Goal: Find specific page/section: Find specific page/section

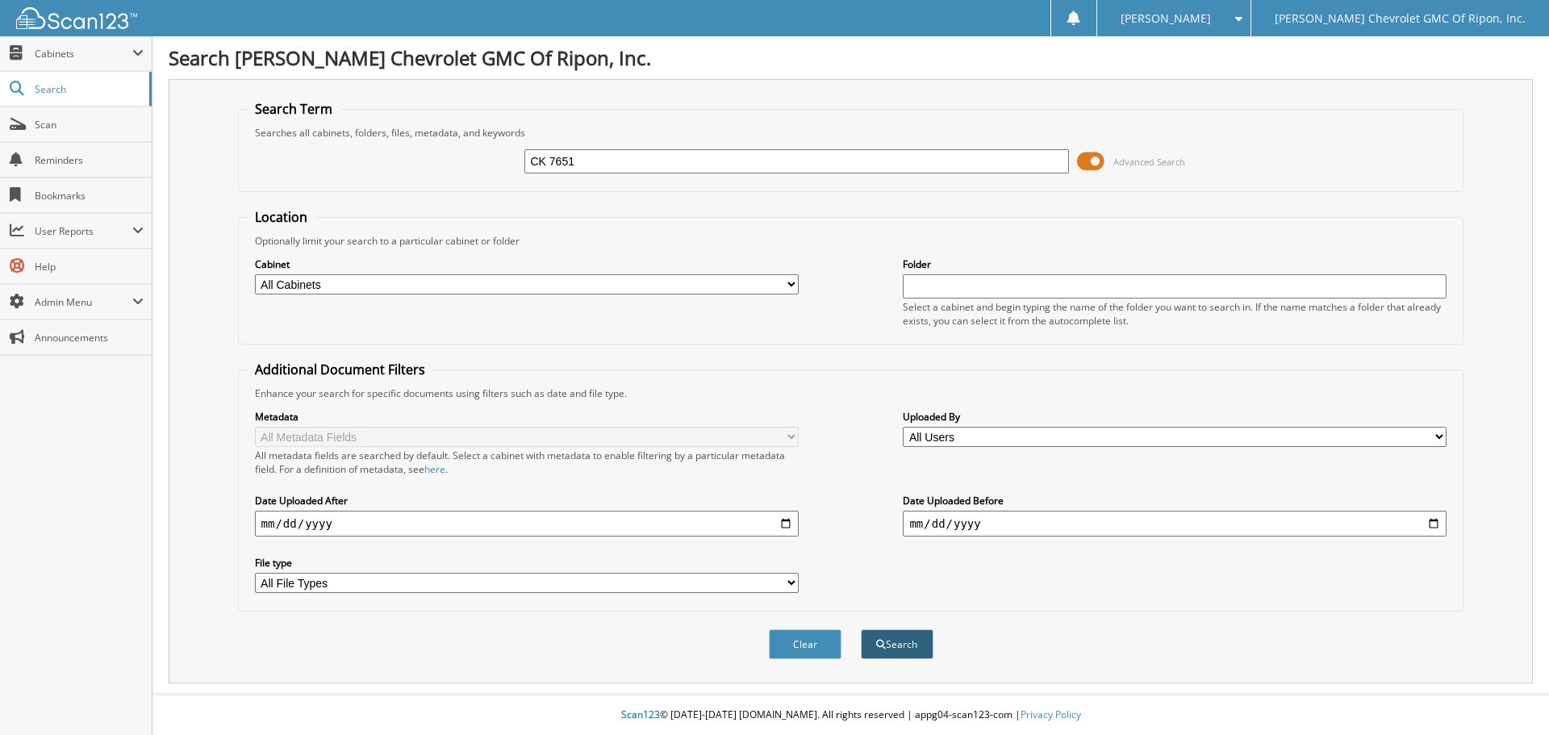
type input "CK 7651"
click at [880, 646] on span "submit" at bounding box center [881, 645] width 10 height 10
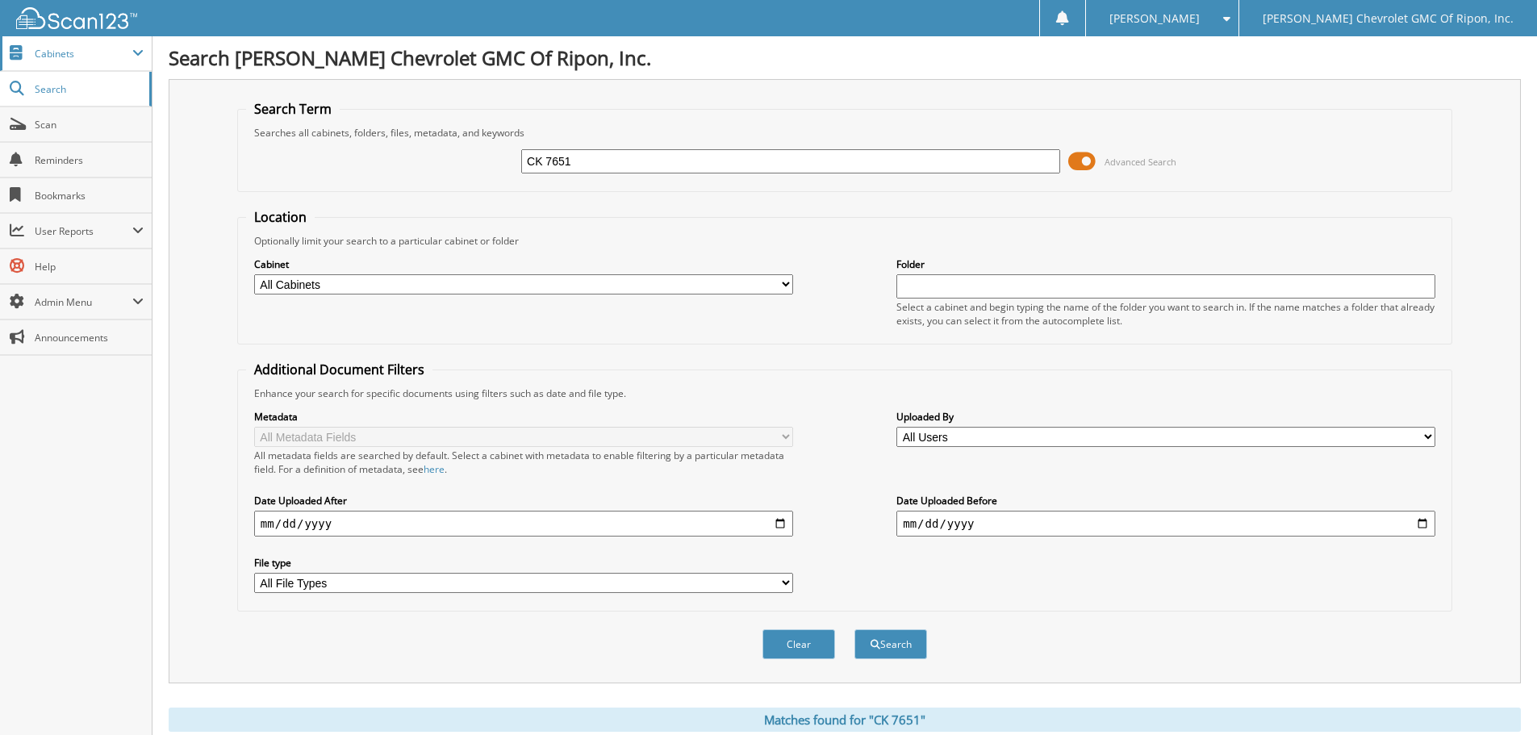
click at [110, 52] on span "Cabinets" at bounding box center [84, 54] width 98 height 14
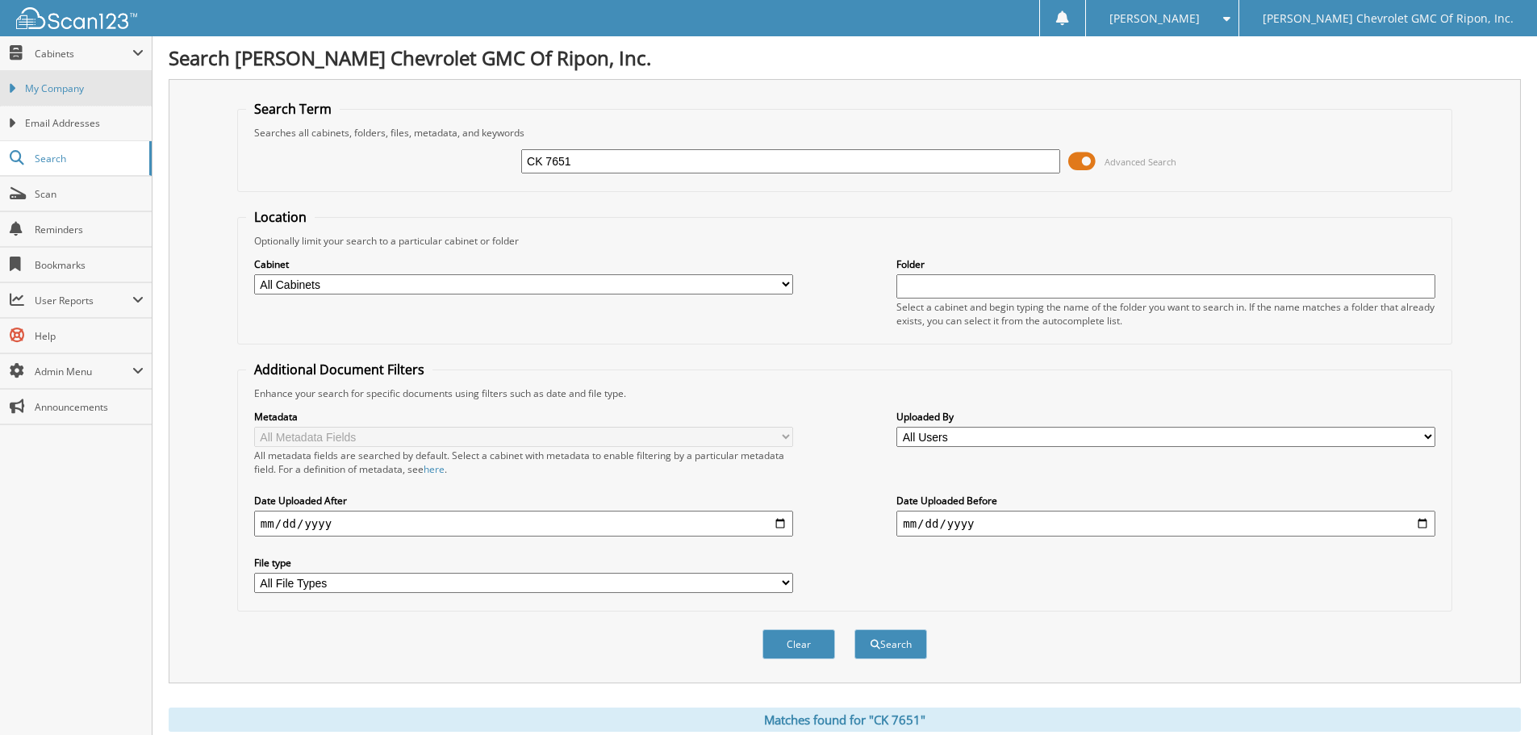
click at [61, 94] on span "My Company" at bounding box center [84, 88] width 119 height 15
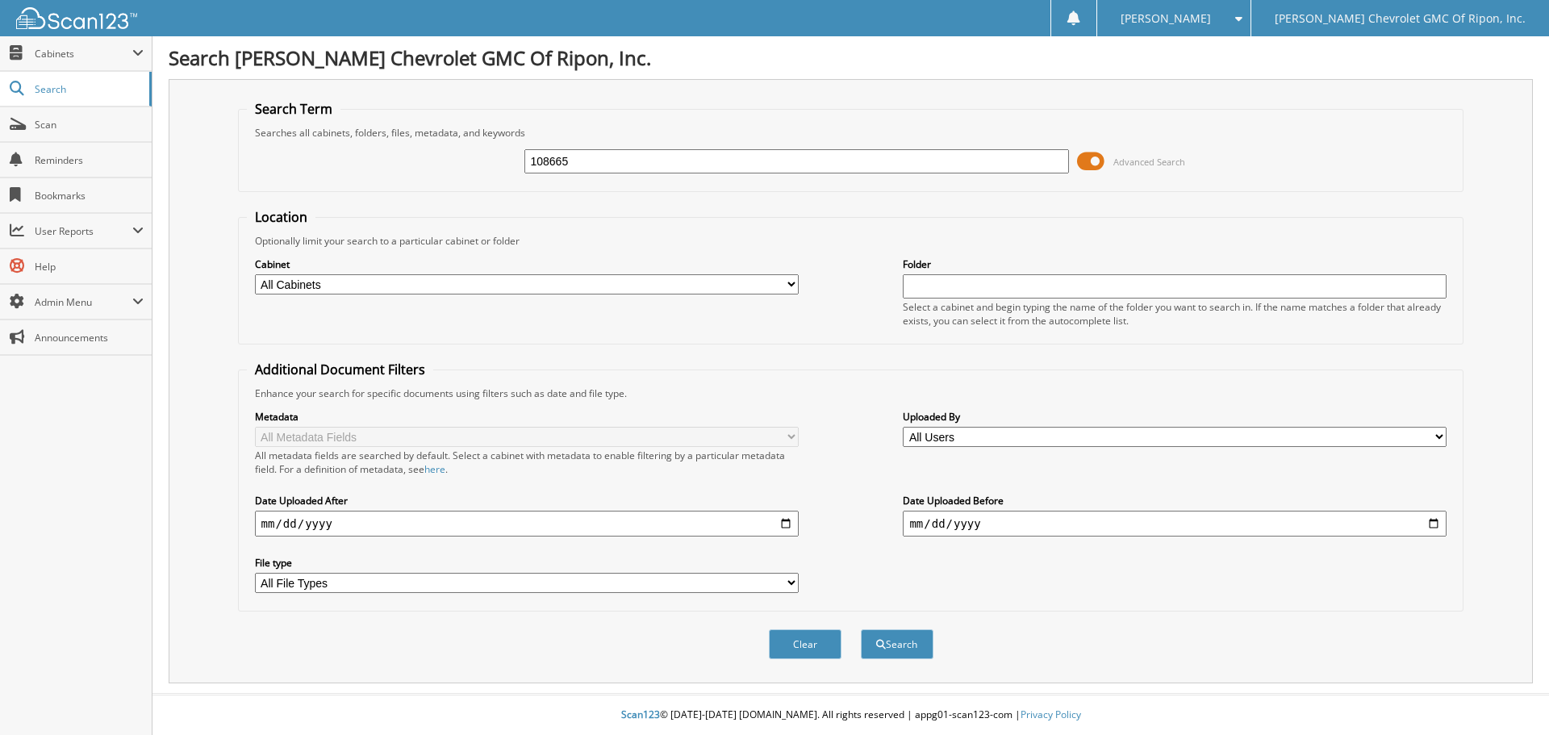
type input "108665"
click at [1088, 156] on span at bounding box center [1090, 161] width 27 height 24
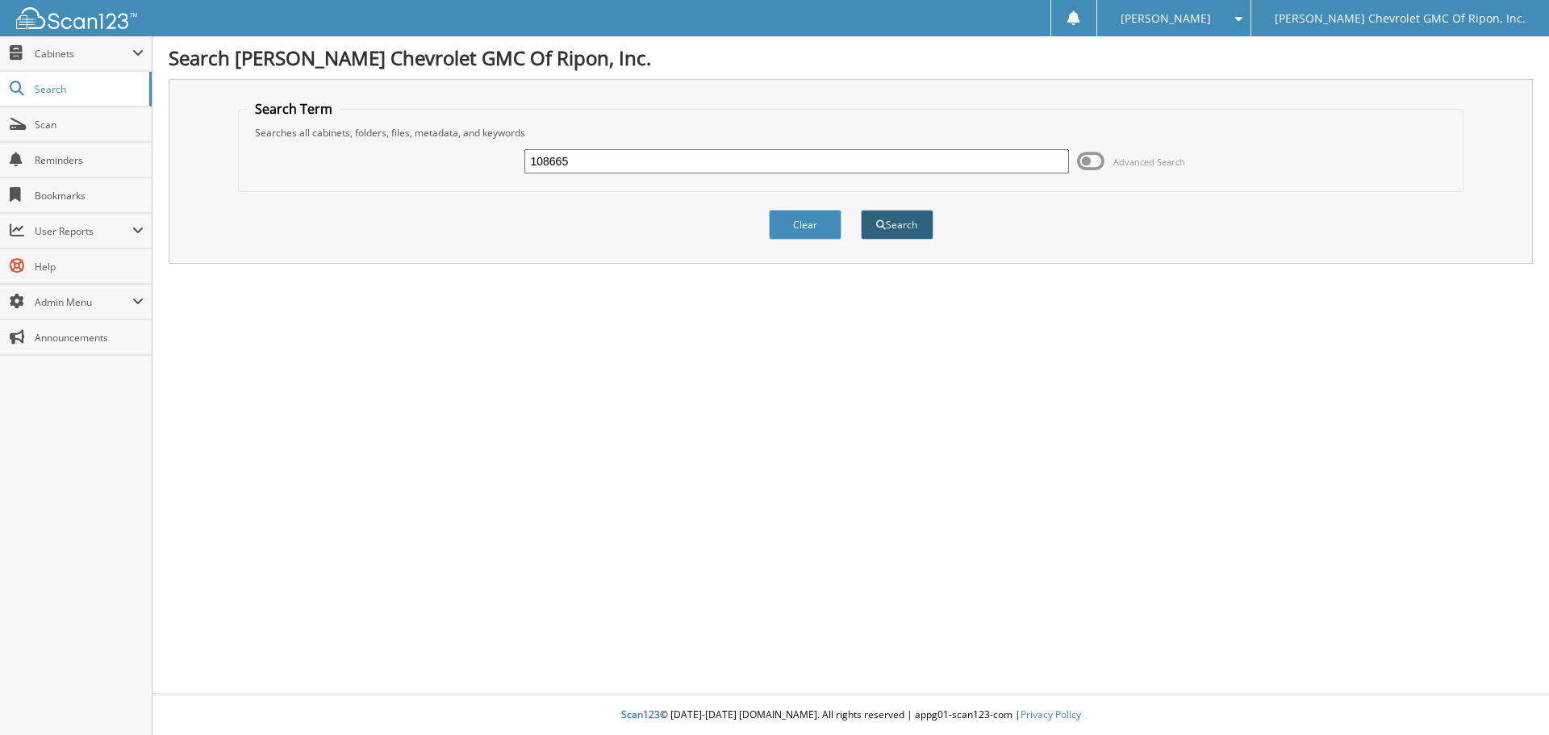
click at [887, 226] on button "Search" at bounding box center [897, 225] width 73 height 30
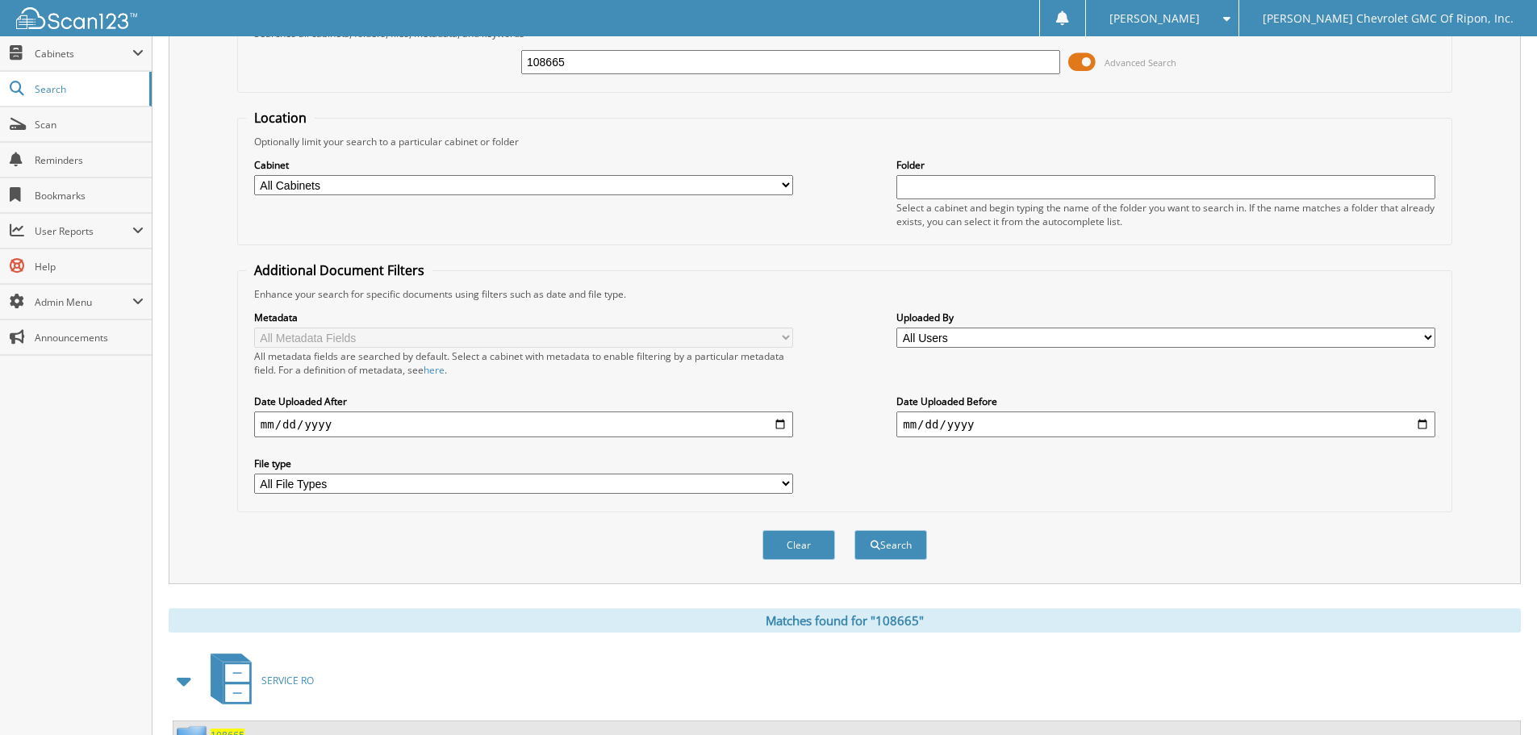
scroll to position [403, 0]
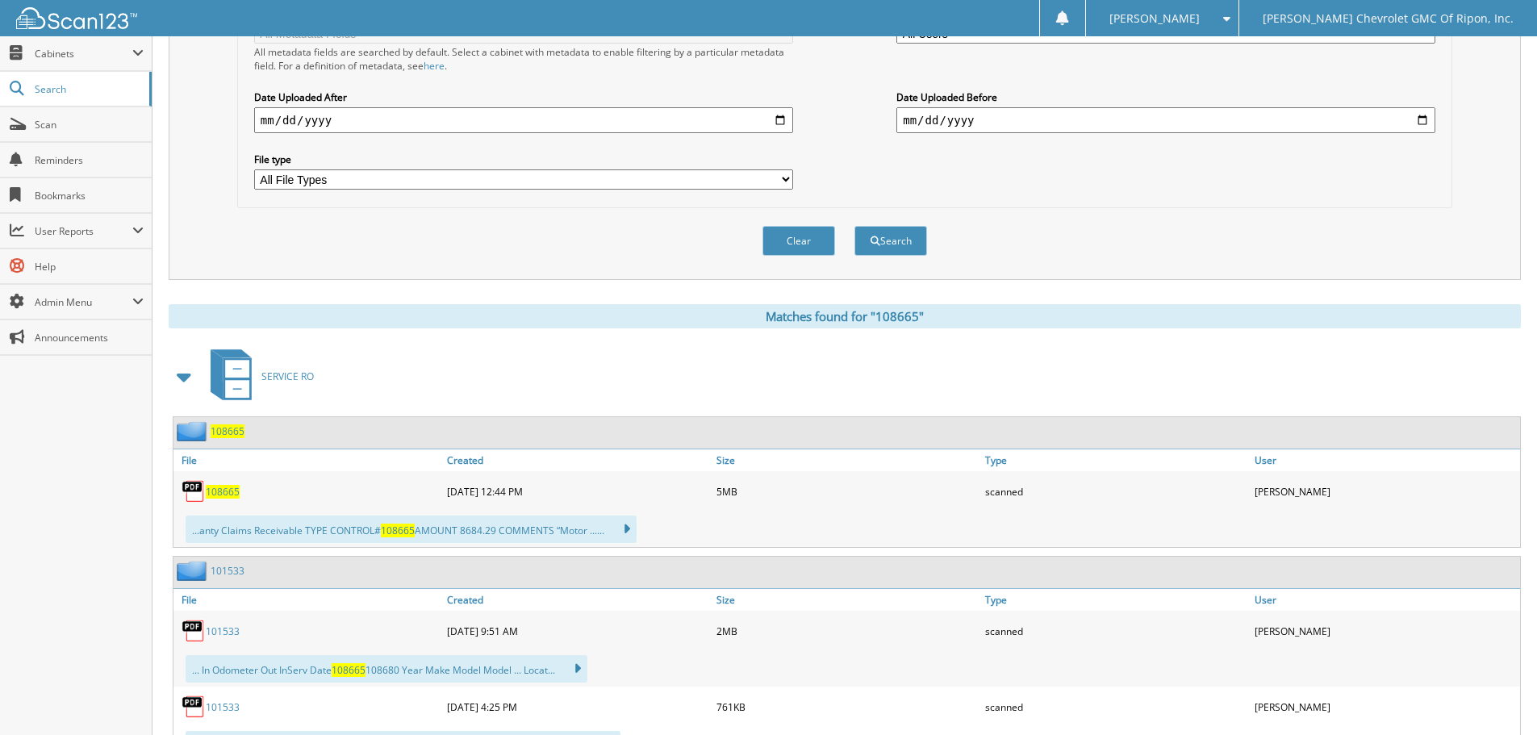
click at [219, 489] on span "108665" at bounding box center [223, 492] width 34 height 14
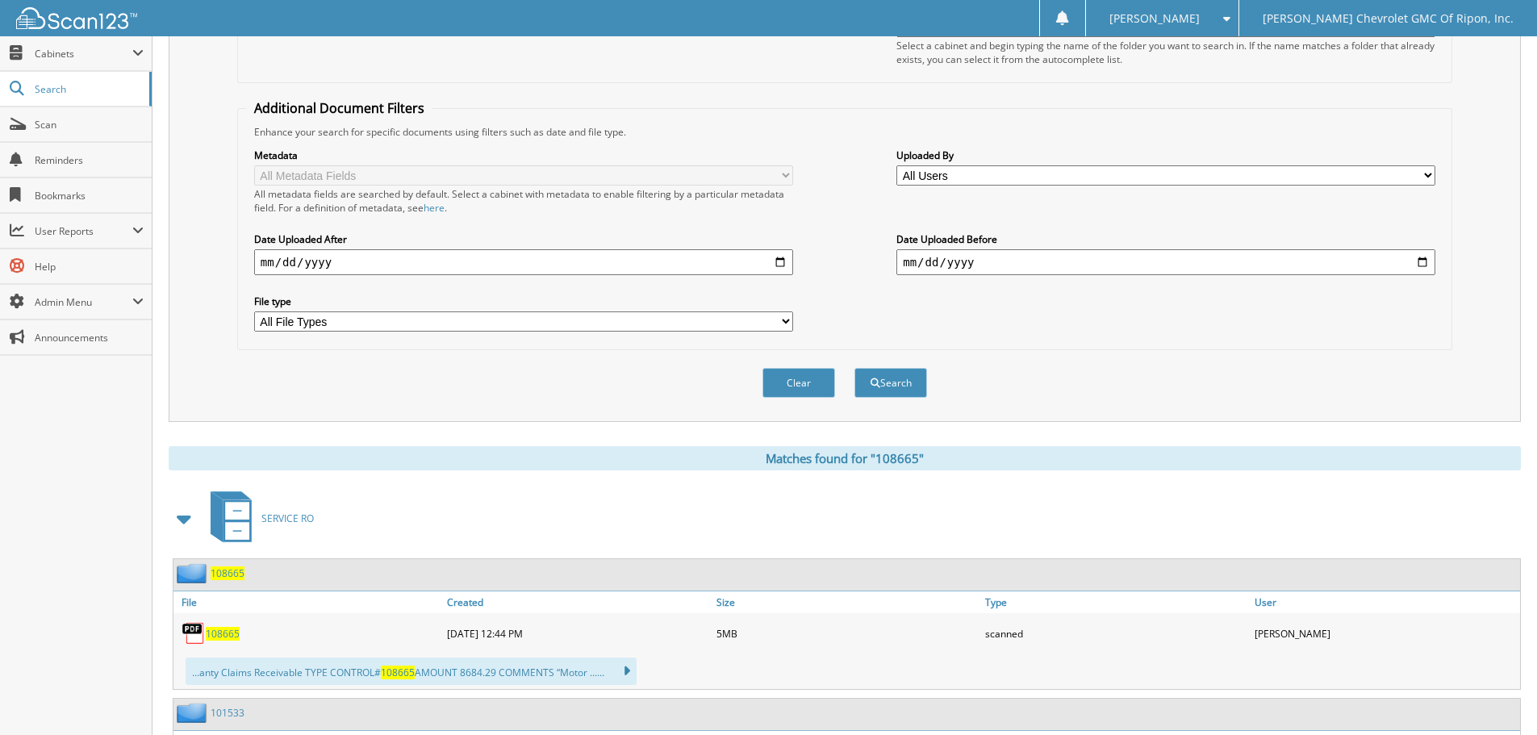
scroll to position [0, 0]
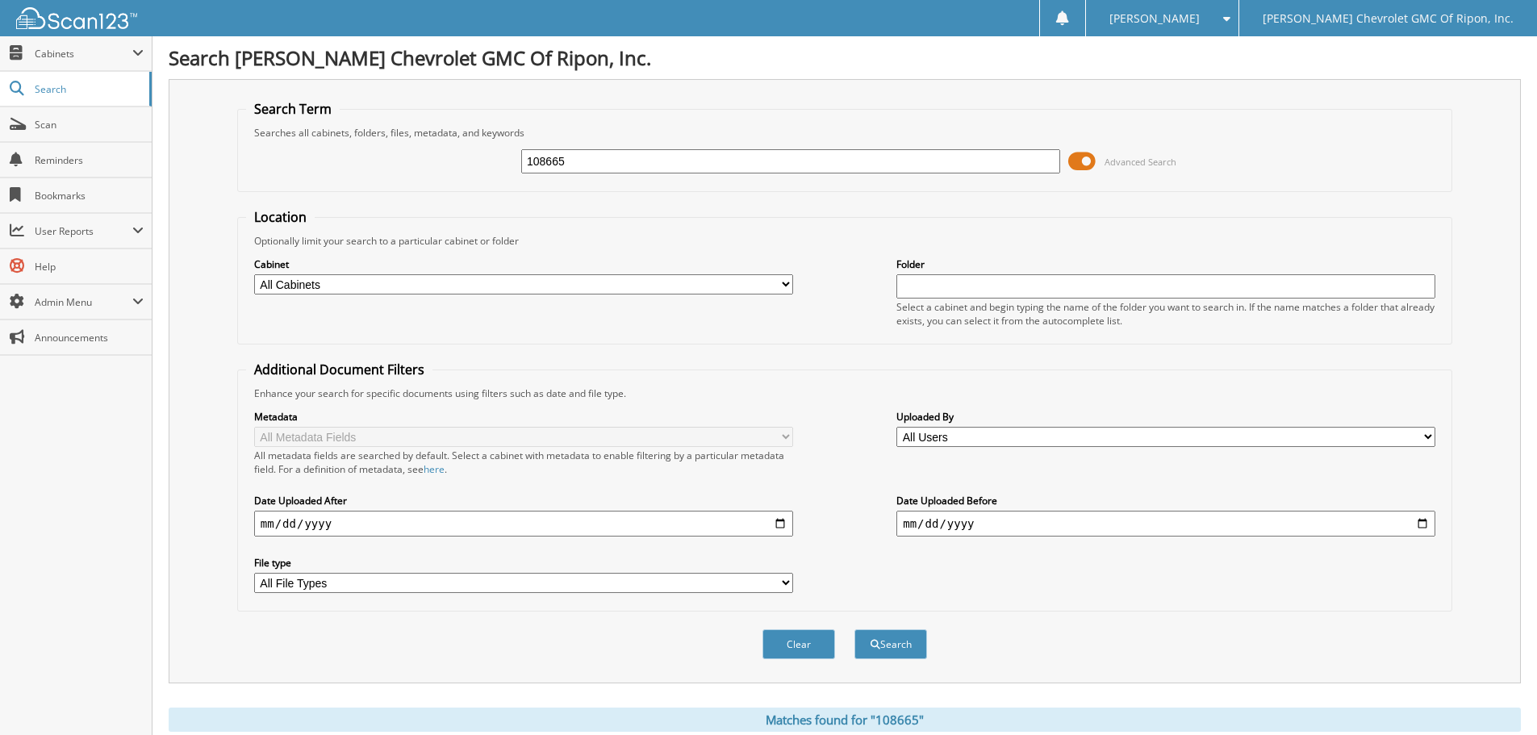
drag, startPoint x: 565, startPoint y: 159, endPoint x: 491, endPoint y: 188, distance: 79.0
click at [493, 190] on fieldset "Search Term Searches all cabinets, folders, files, metadata, and keywords 10866…" at bounding box center [844, 146] width 1215 height 92
type input "108754"
click at [897, 649] on button "Search" at bounding box center [890, 644] width 73 height 30
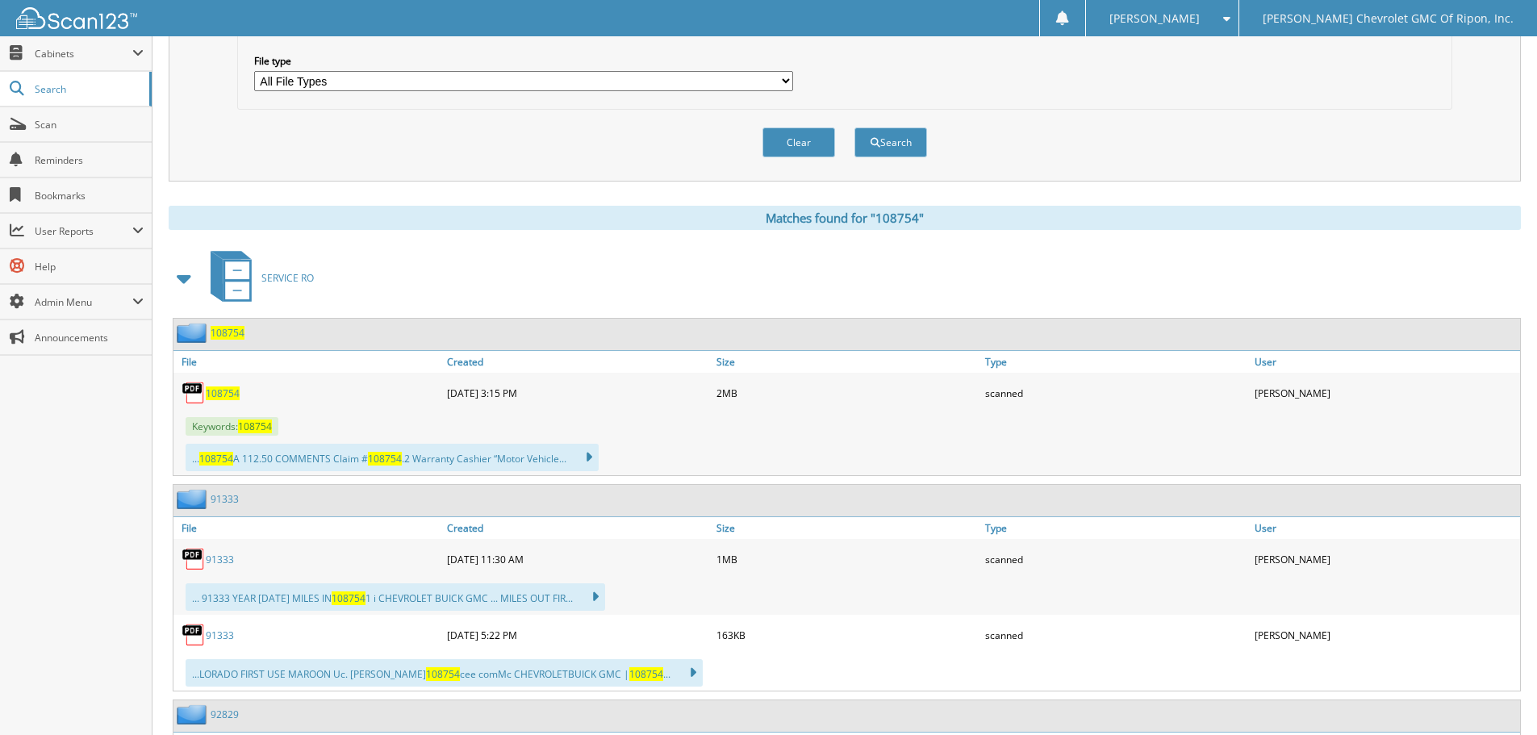
scroll to position [565, 0]
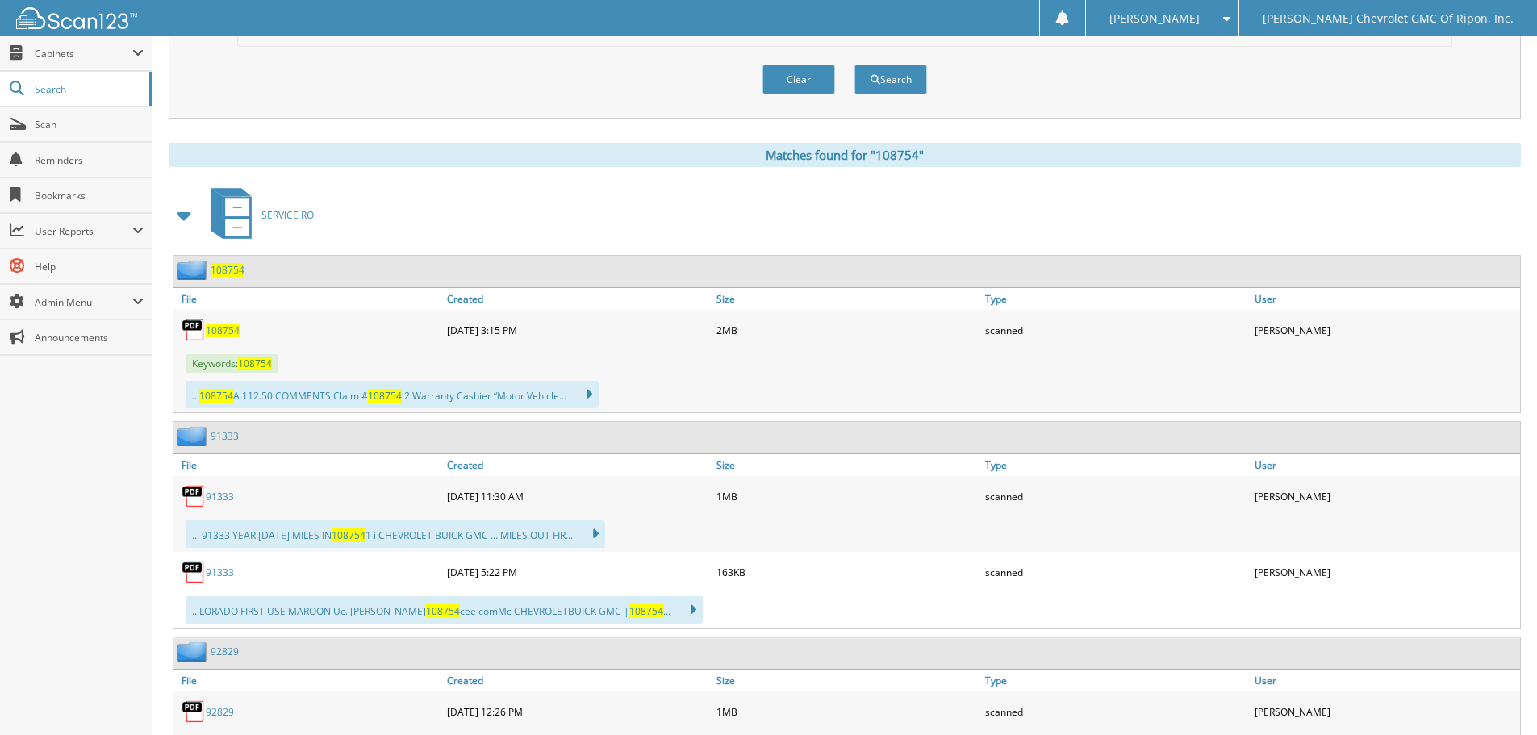
click at [228, 329] on span "108754" at bounding box center [223, 331] width 34 height 14
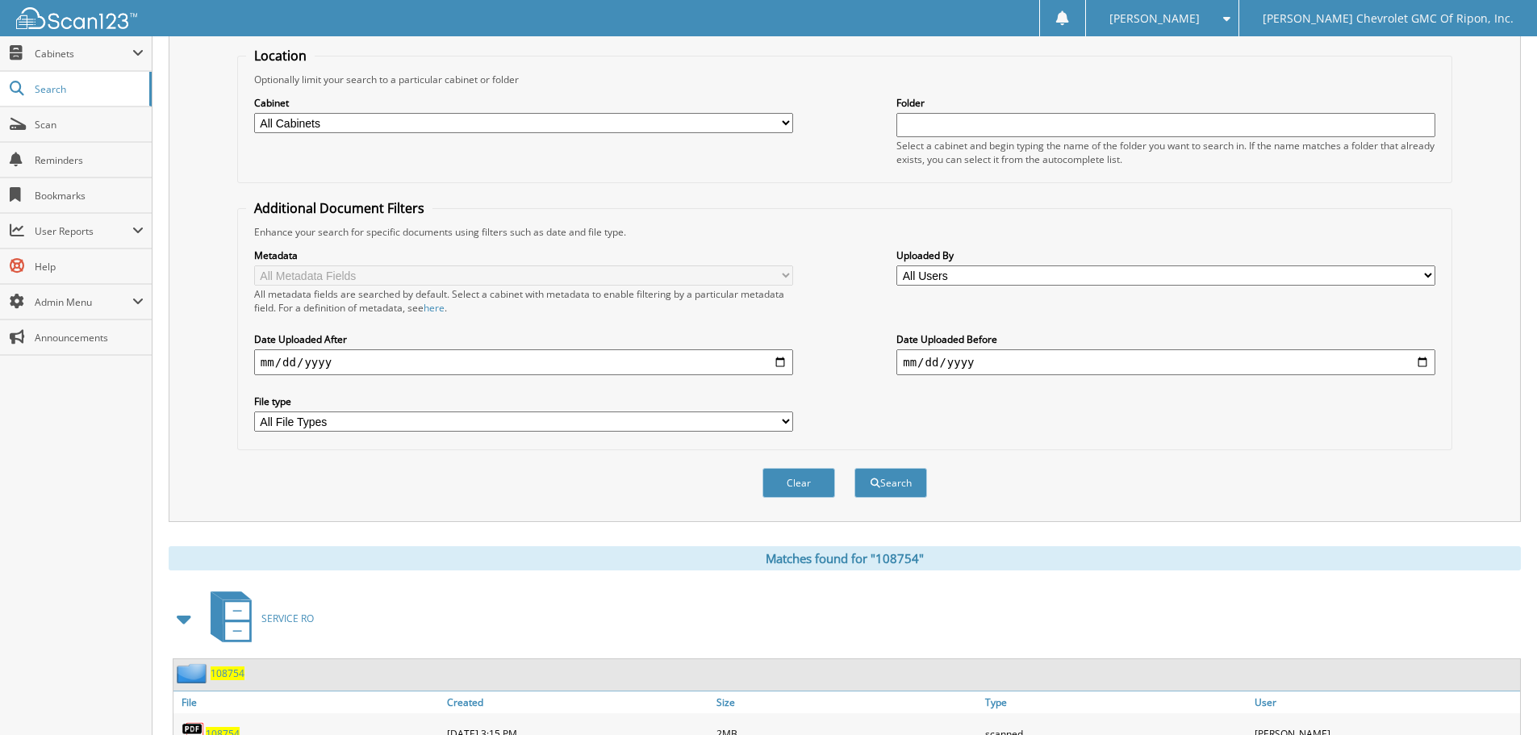
drag, startPoint x: 815, startPoint y: 482, endPoint x: 800, endPoint y: 468, distance: 20.0
click at [811, 477] on button "Clear" at bounding box center [799, 483] width 73 height 30
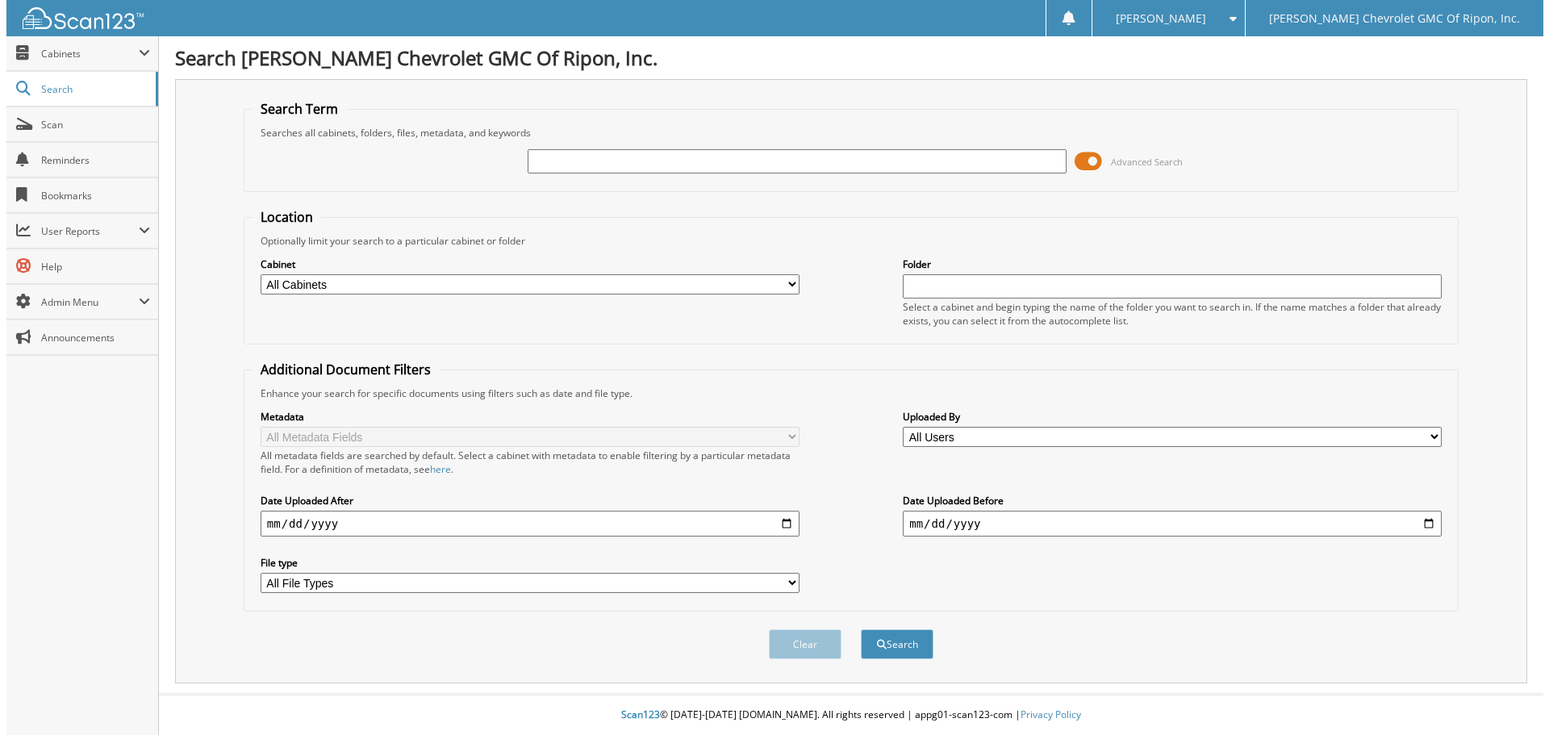
scroll to position [0, 0]
click at [594, 156] on input "text" at bounding box center [796, 161] width 544 height 24
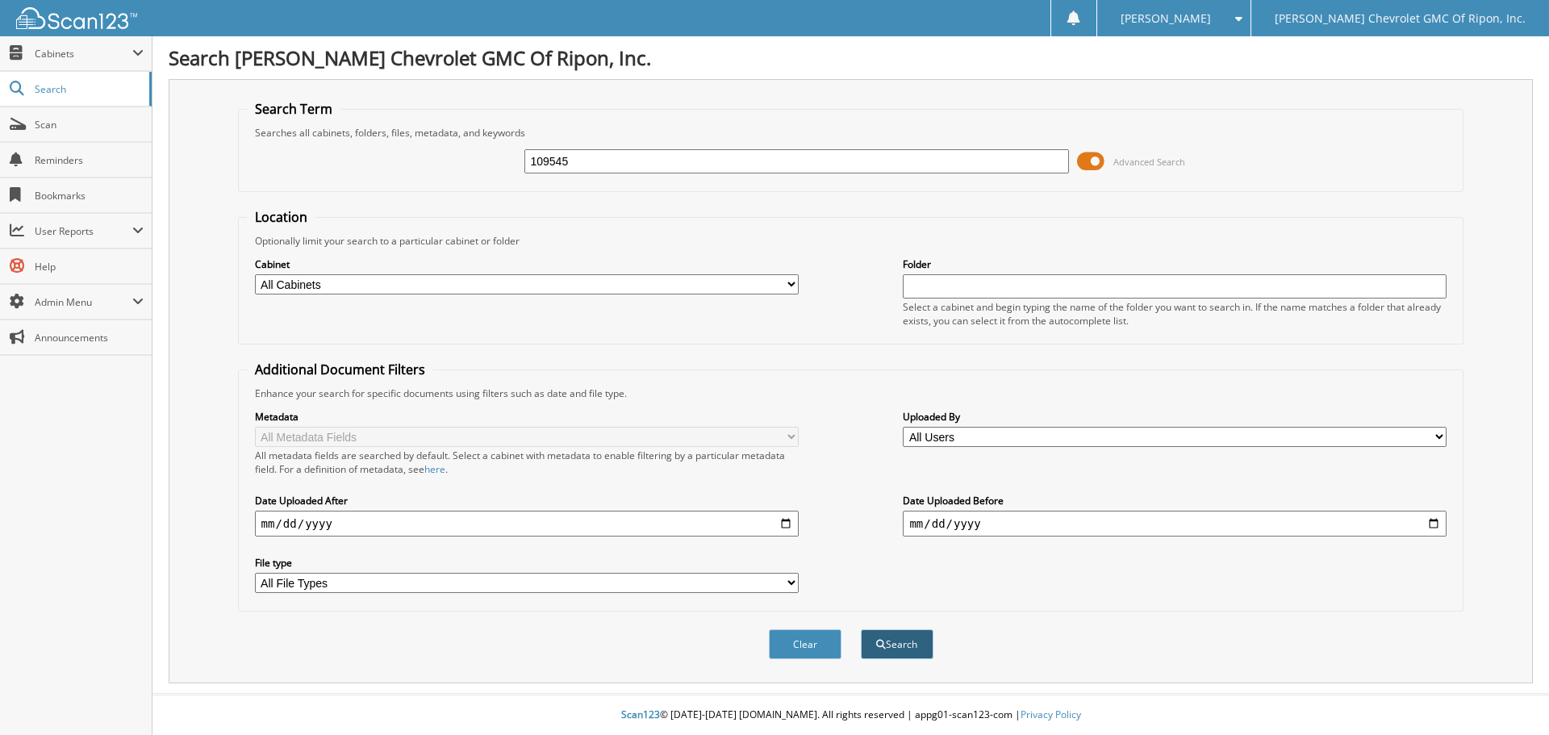
type input "109545"
click at [882, 650] on button "Search" at bounding box center [897, 644] width 73 height 30
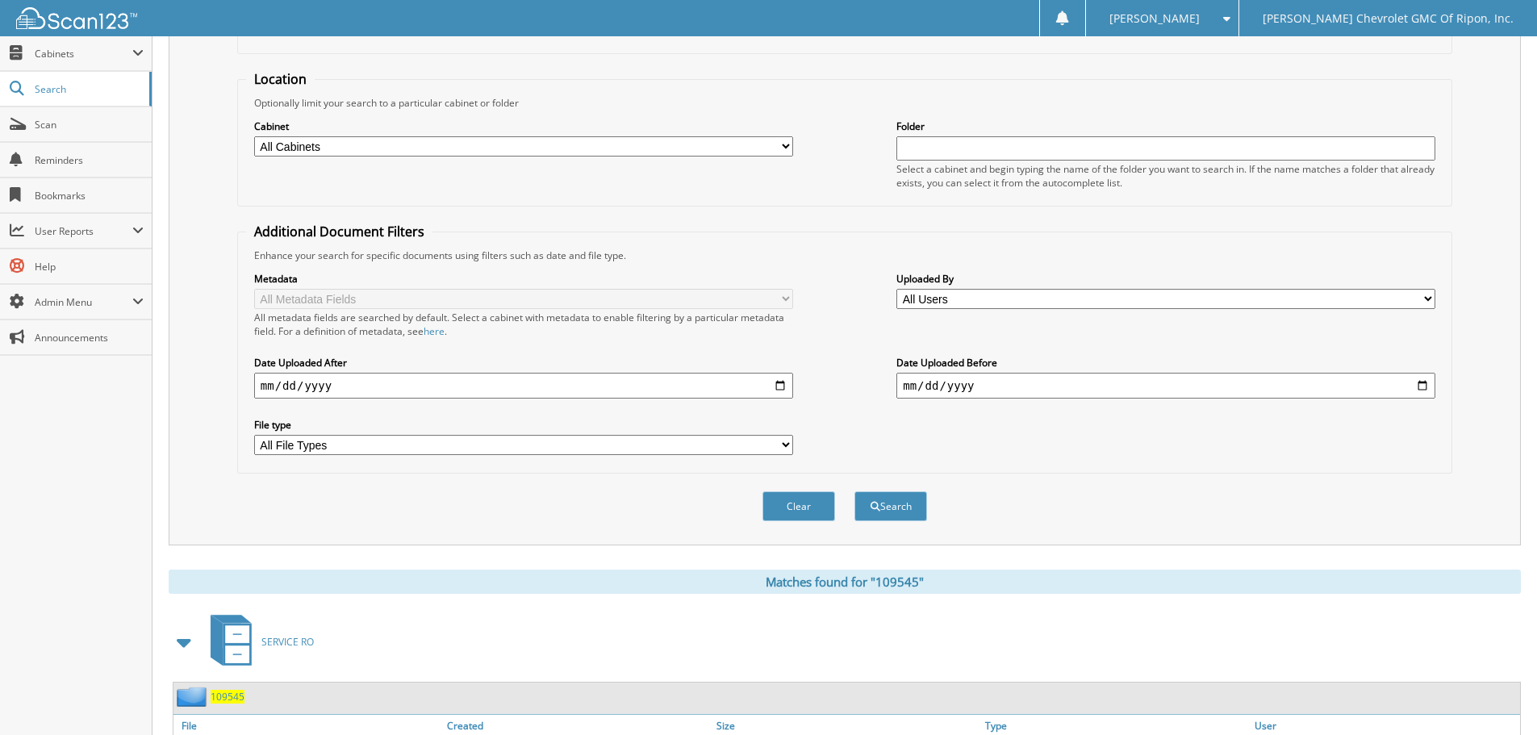
scroll to position [323, 0]
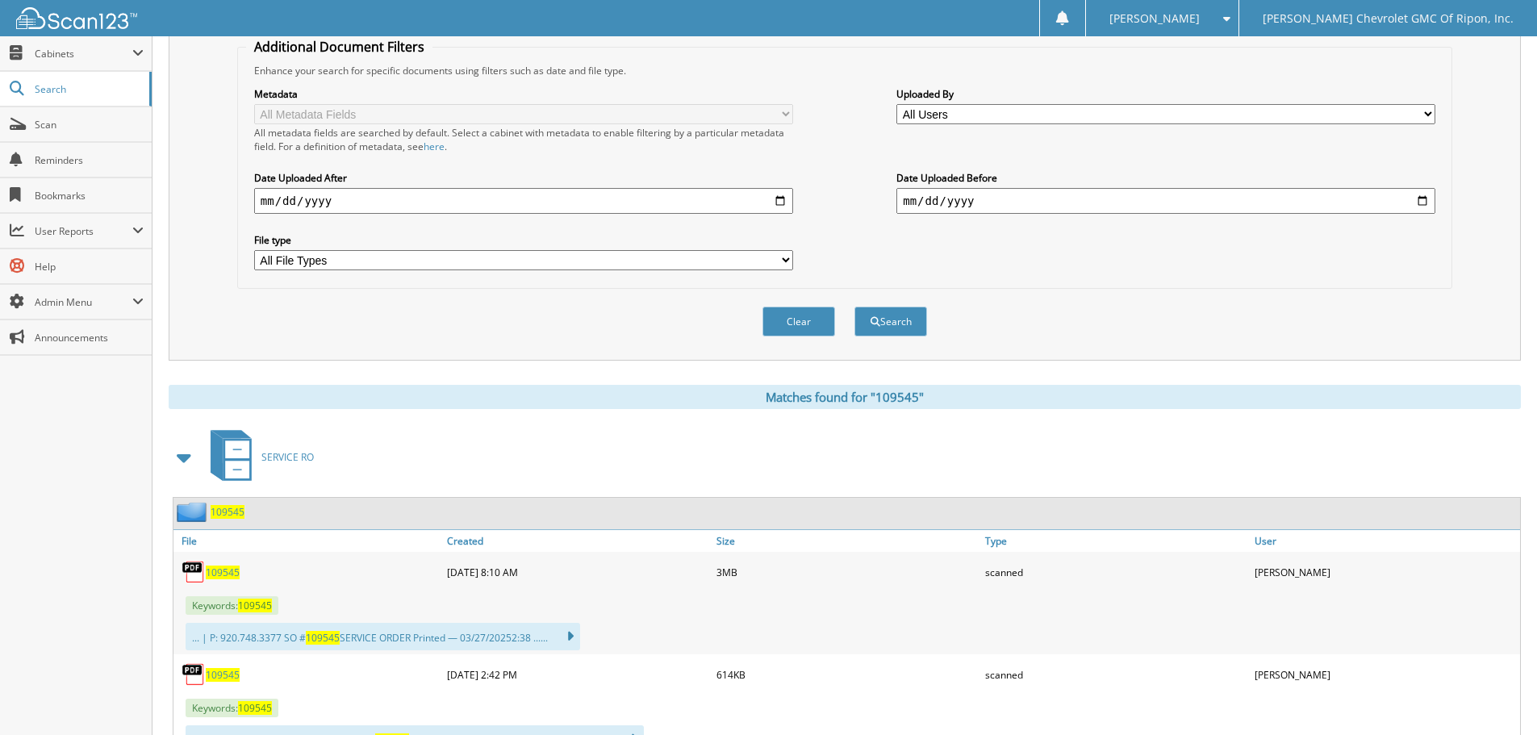
click at [234, 514] on span "109545" at bounding box center [228, 512] width 34 height 14
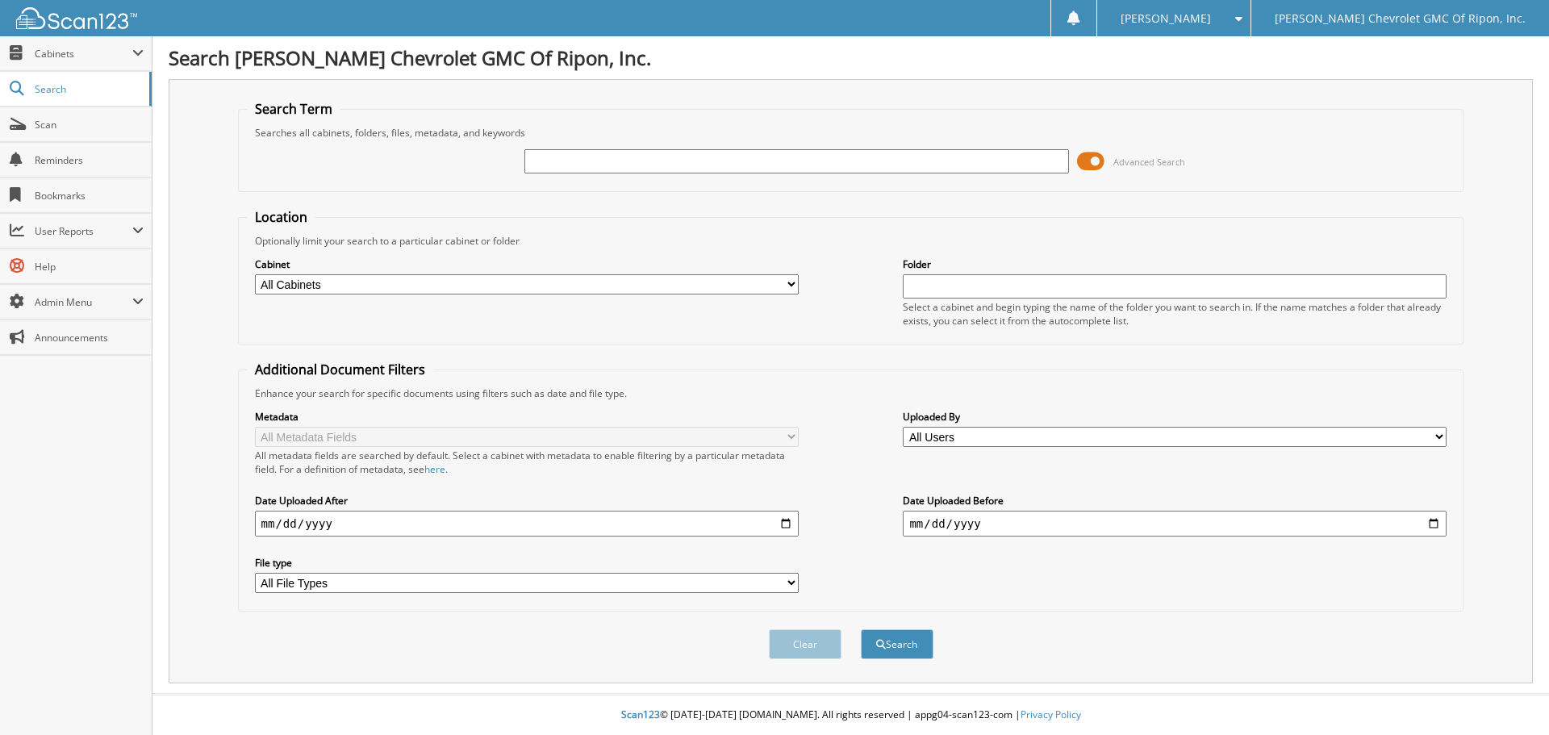
click at [567, 161] on input "text" at bounding box center [796, 161] width 544 height 24
type input "109011"
click at [884, 640] on span "submit" at bounding box center [881, 645] width 10 height 10
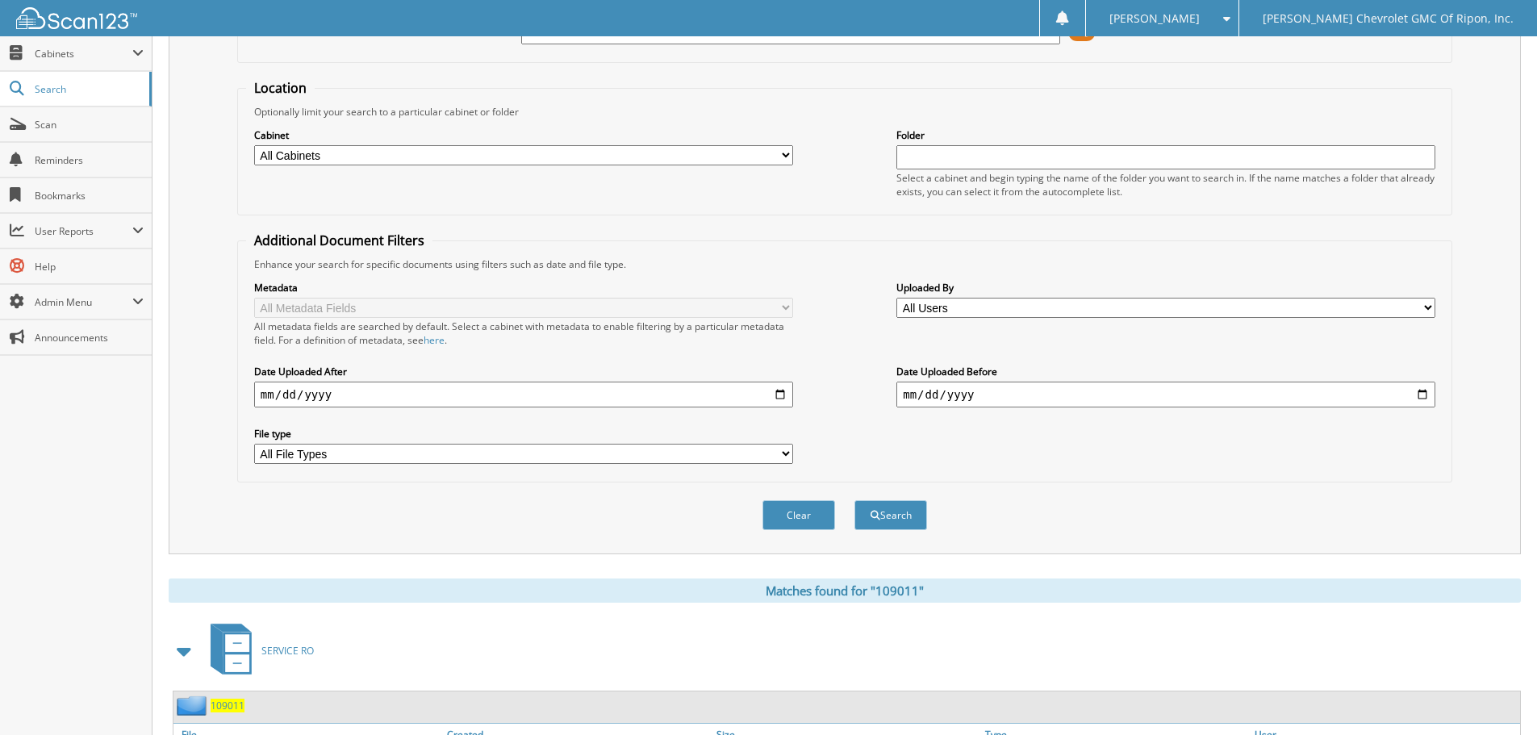
scroll to position [403, 0]
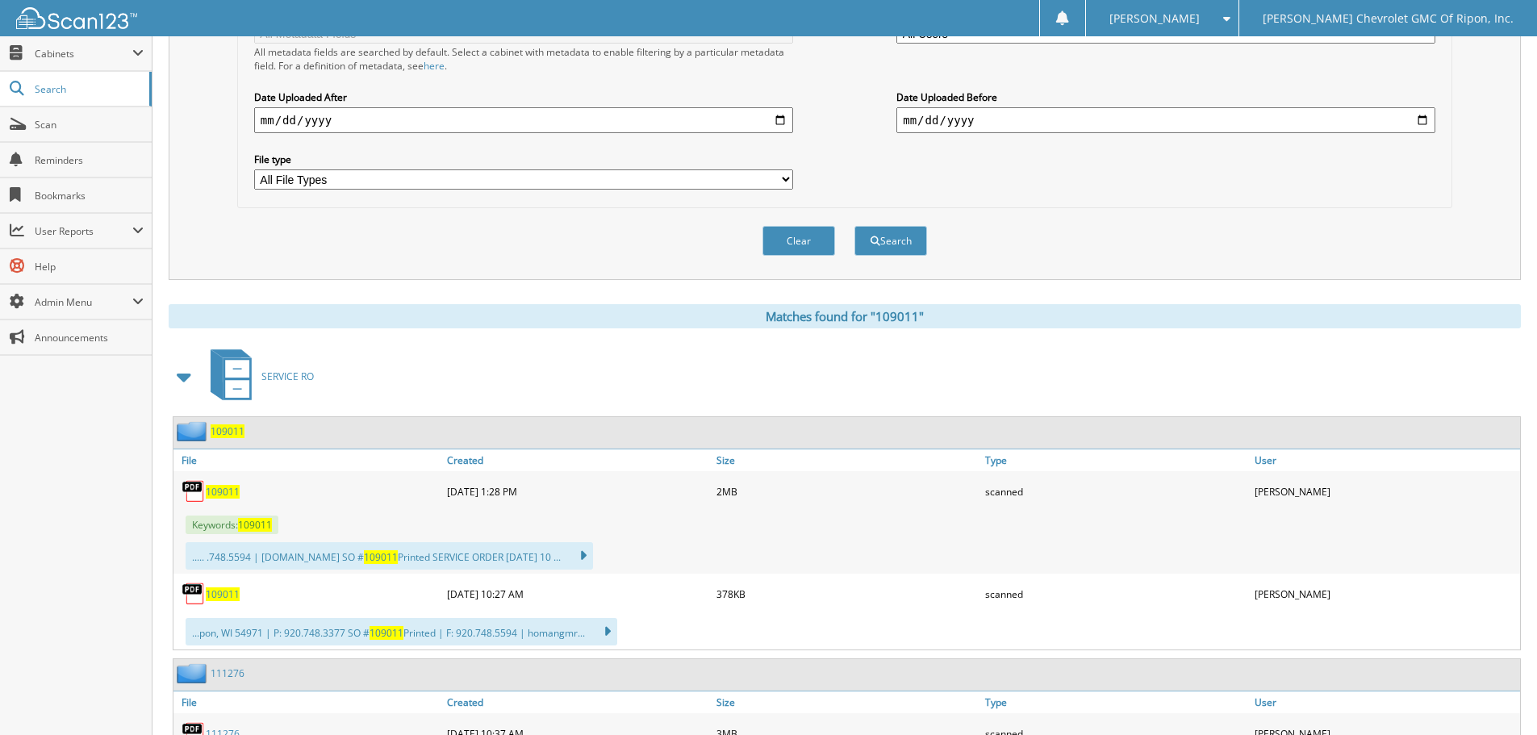
click at [216, 494] on span "109011" at bounding box center [223, 492] width 34 height 14
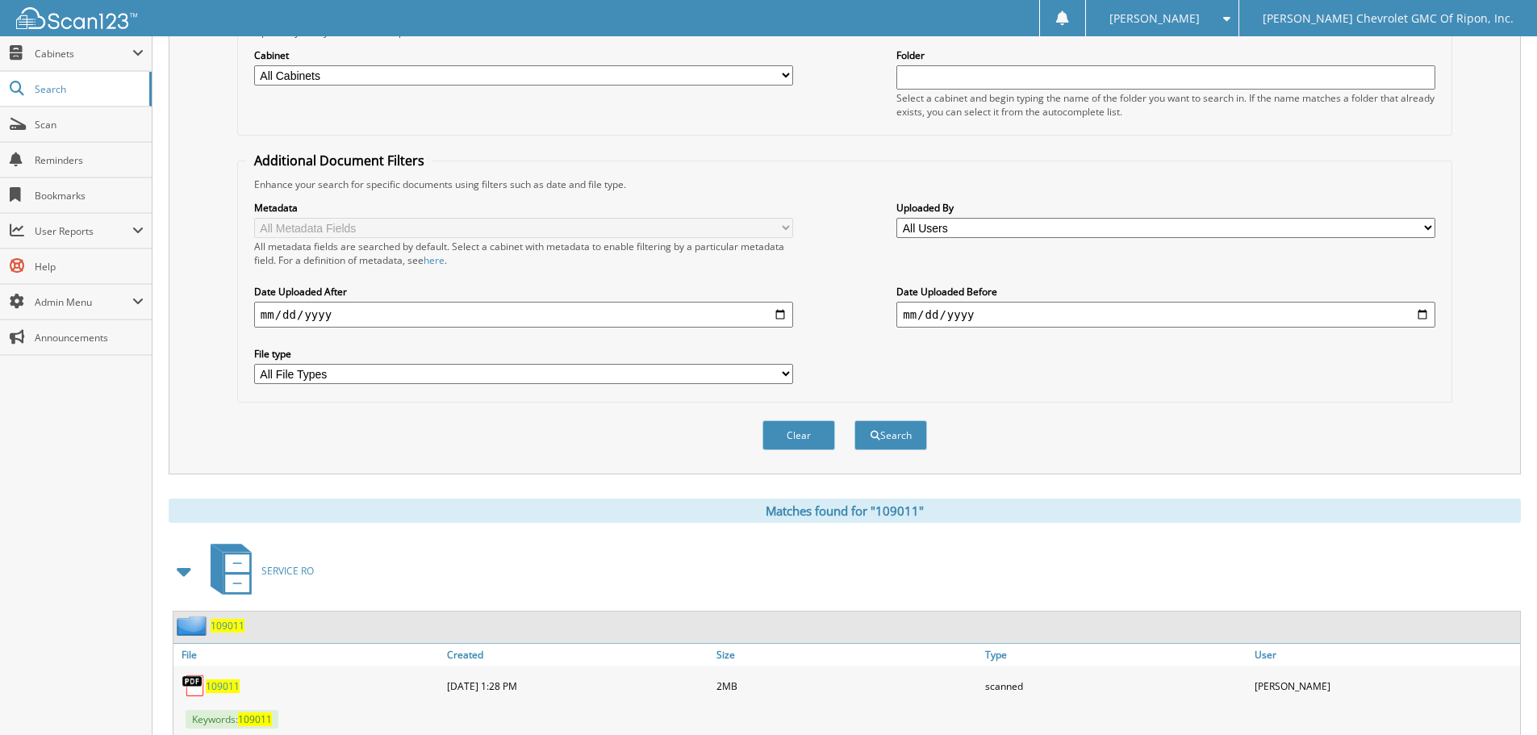
scroll to position [0, 0]
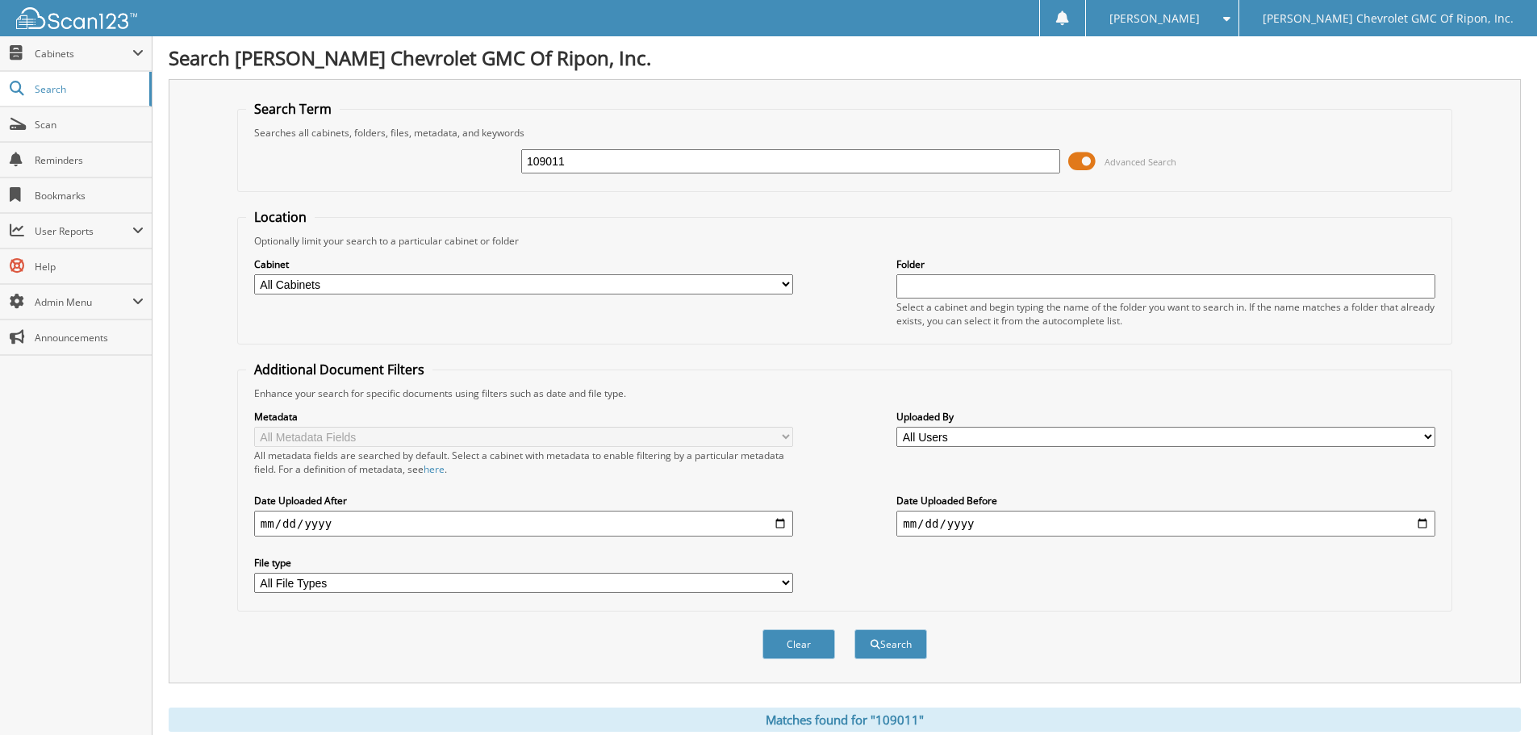
drag, startPoint x: 597, startPoint y: 159, endPoint x: 473, endPoint y: 182, distance: 126.4
click at [475, 183] on fieldset "Search Term Searches all cabinets, folders, files, metadata, and keywords 10901…" at bounding box center [844, 146] width 1215 height 92
type input "RP612A"
click at [857, 646] on button "Search" at bounding box center [890, 644] width 73 height 30
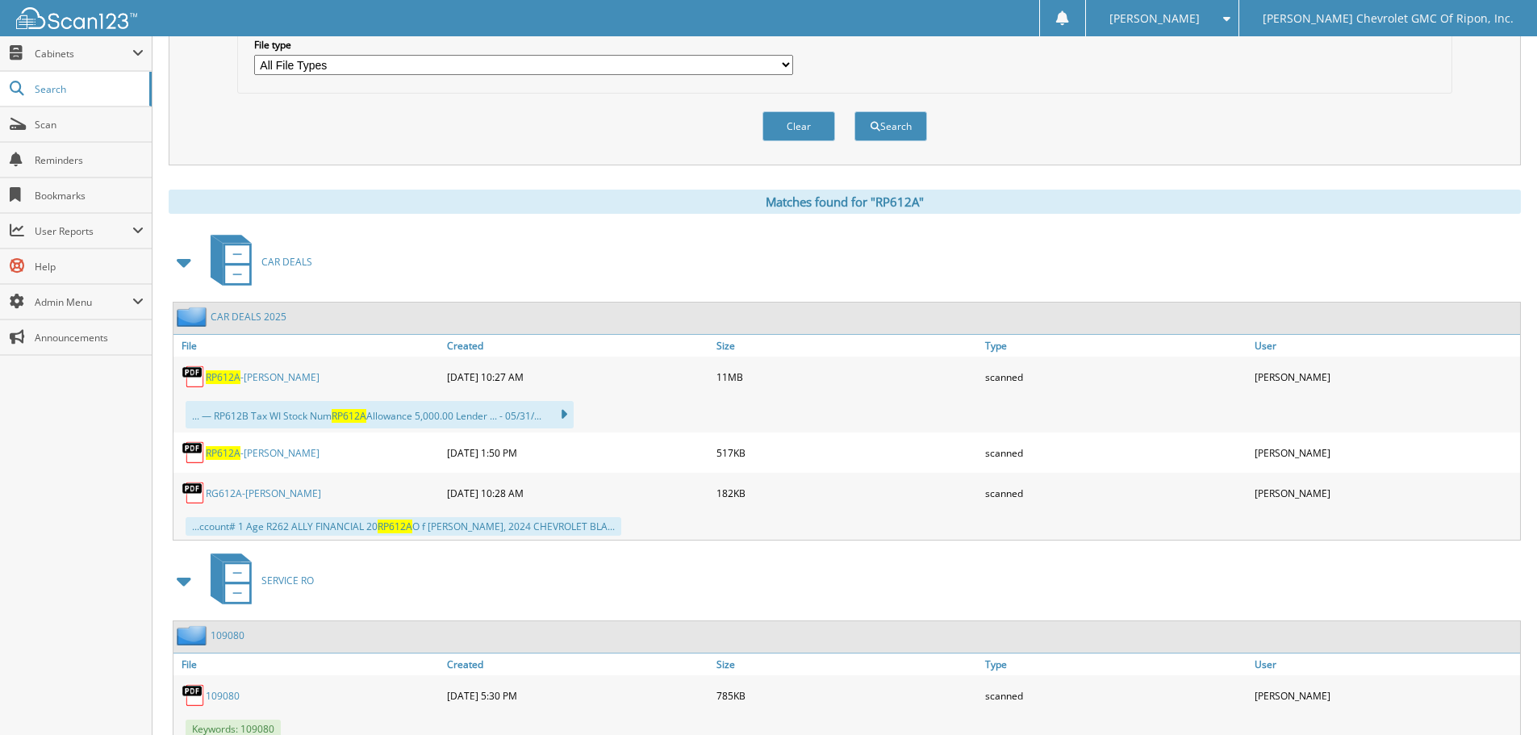
scroll to position [565, 0]
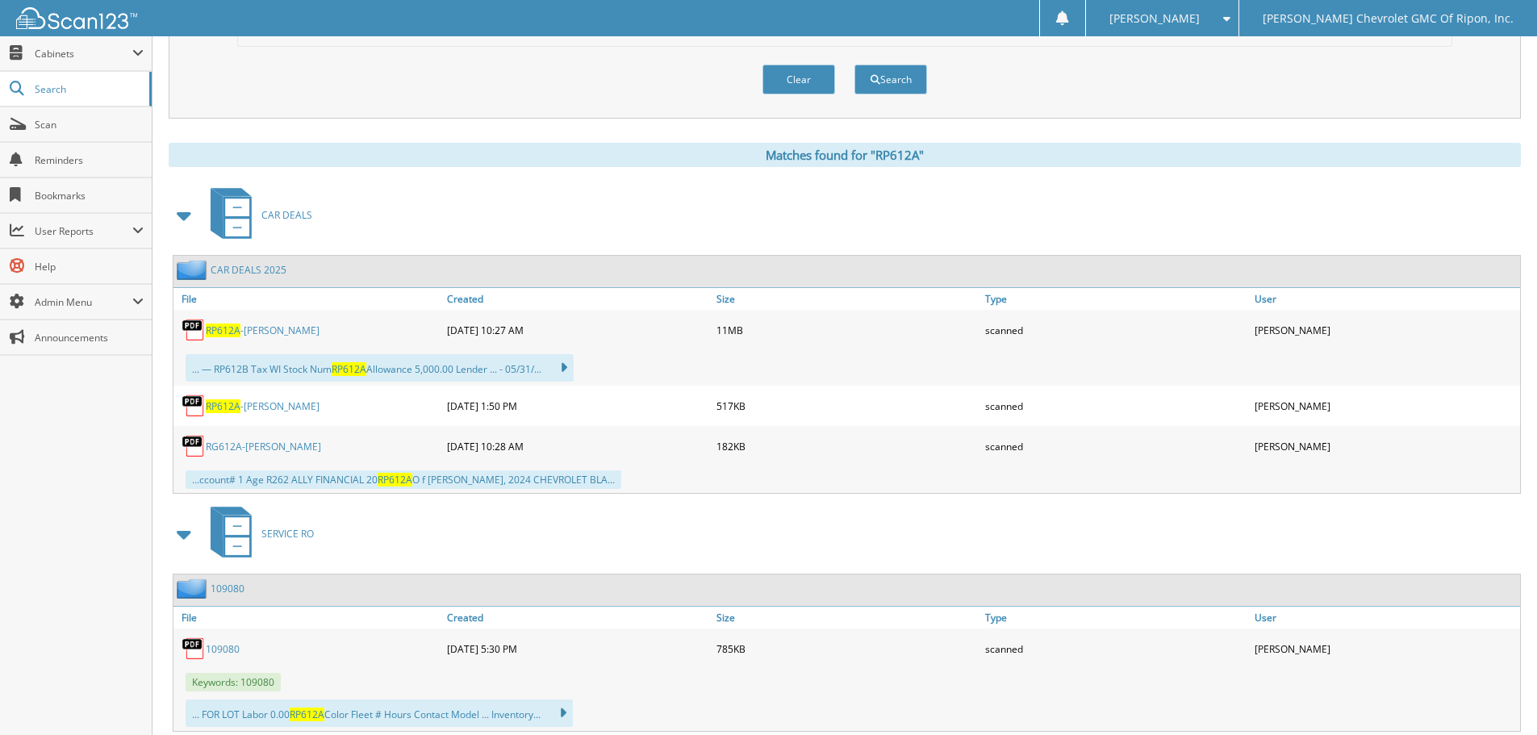
click at [250, 334] on link "RP612A -HASELEU,CURT" at bounding box center [263, 331] width 114 height 14
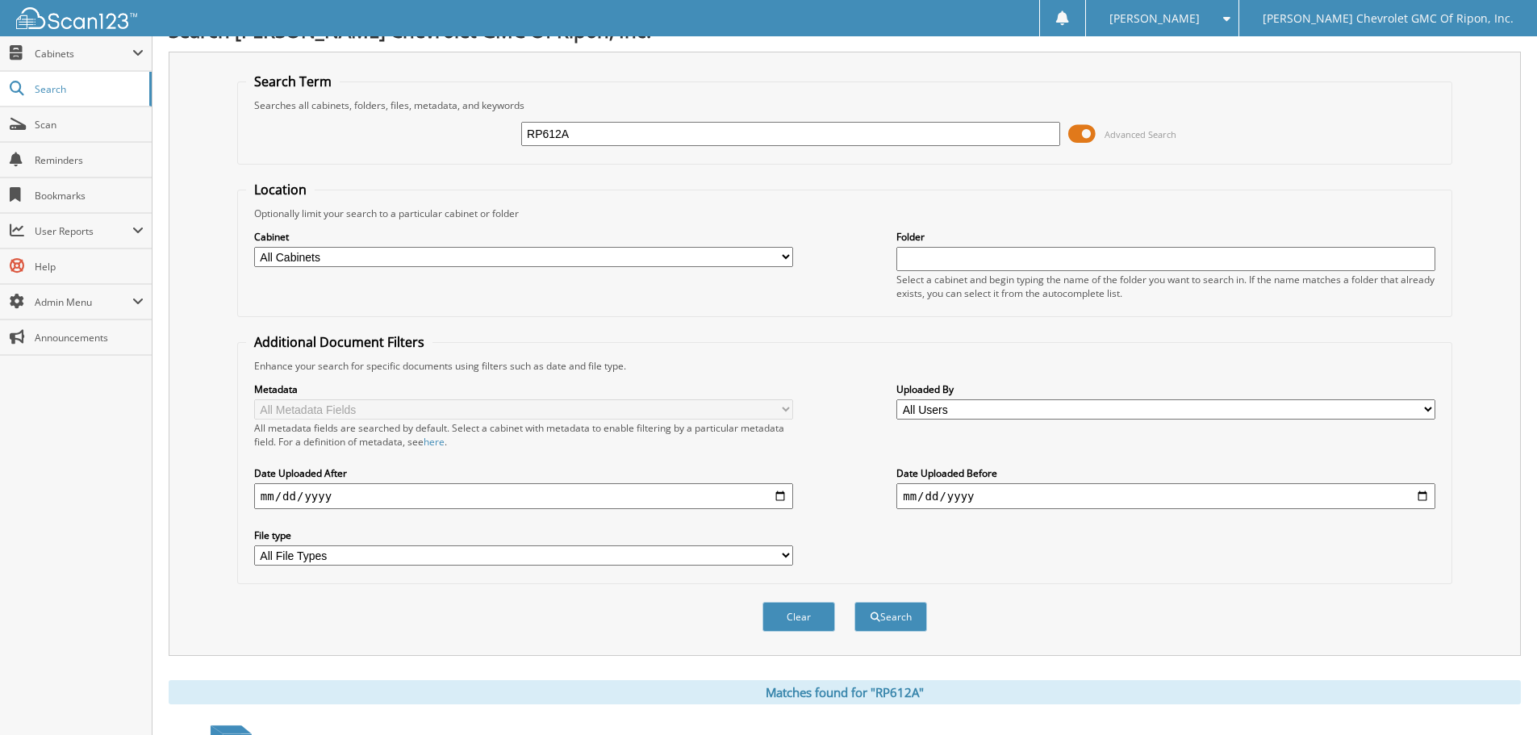
scroll to position [0, 0]
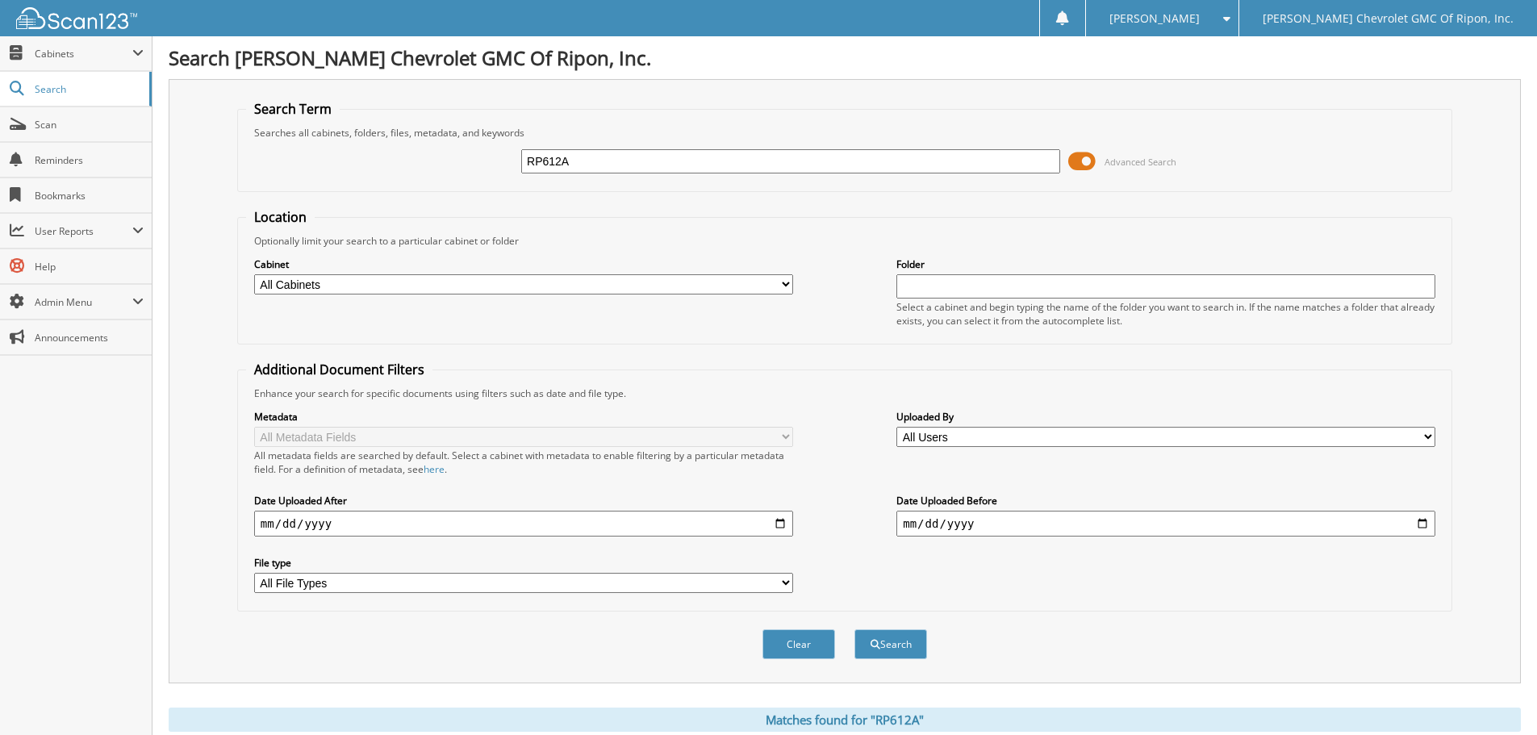
drag, startPoint x: 603, startPoint y: 165, endPoint x: 404, endPoint y: 174, distance: 198.7
click at [405, 174] on div "RP612A Advanced Search" at bounding box center [844, 162] width 1197 height 44
type input "109011"
click at [854, 629] on button "Search" at bounding box center [890, 644] width 73 height 30
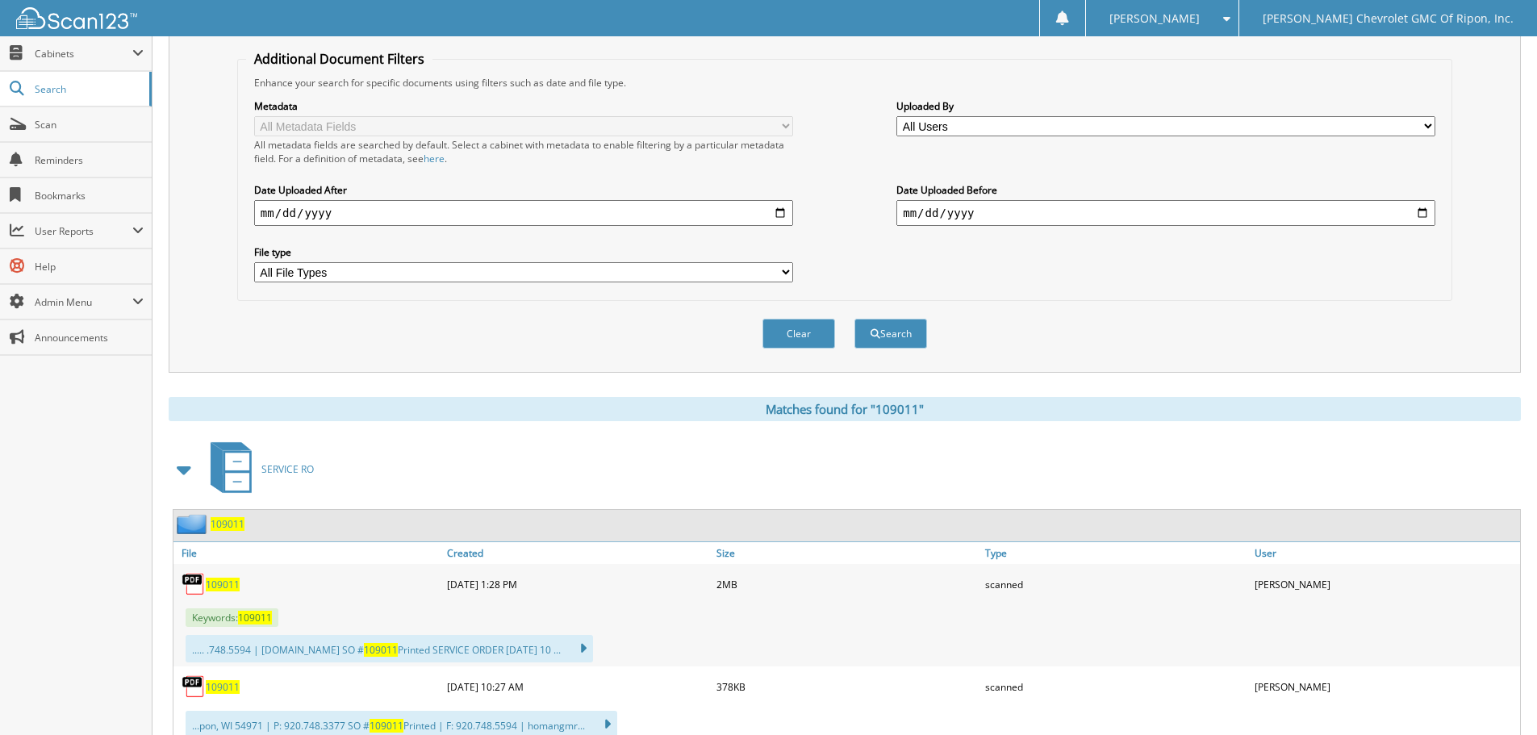
scroll to position [323, 0]
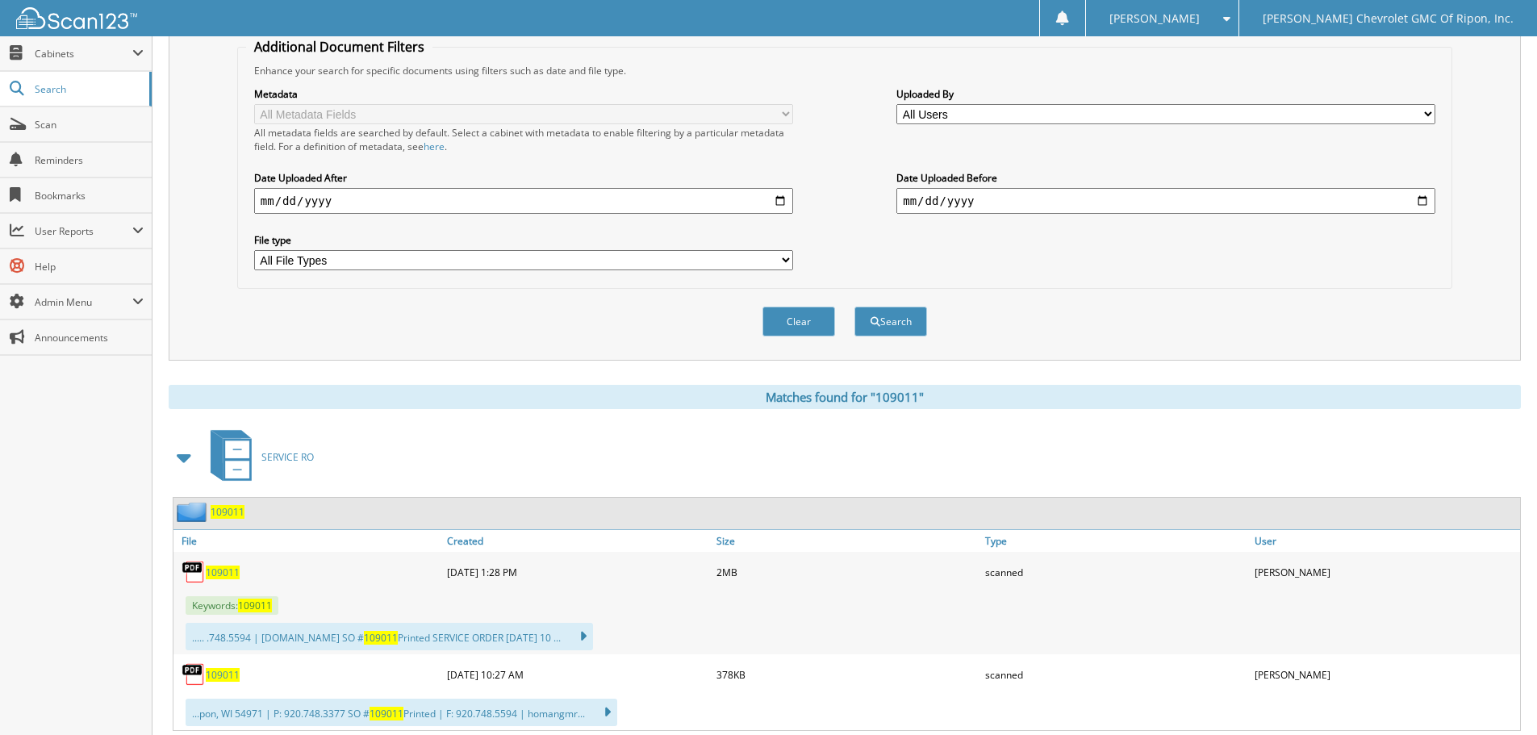
click at [220, 570] on span "109011" at bounding box center [223, 573] width 34 height 14
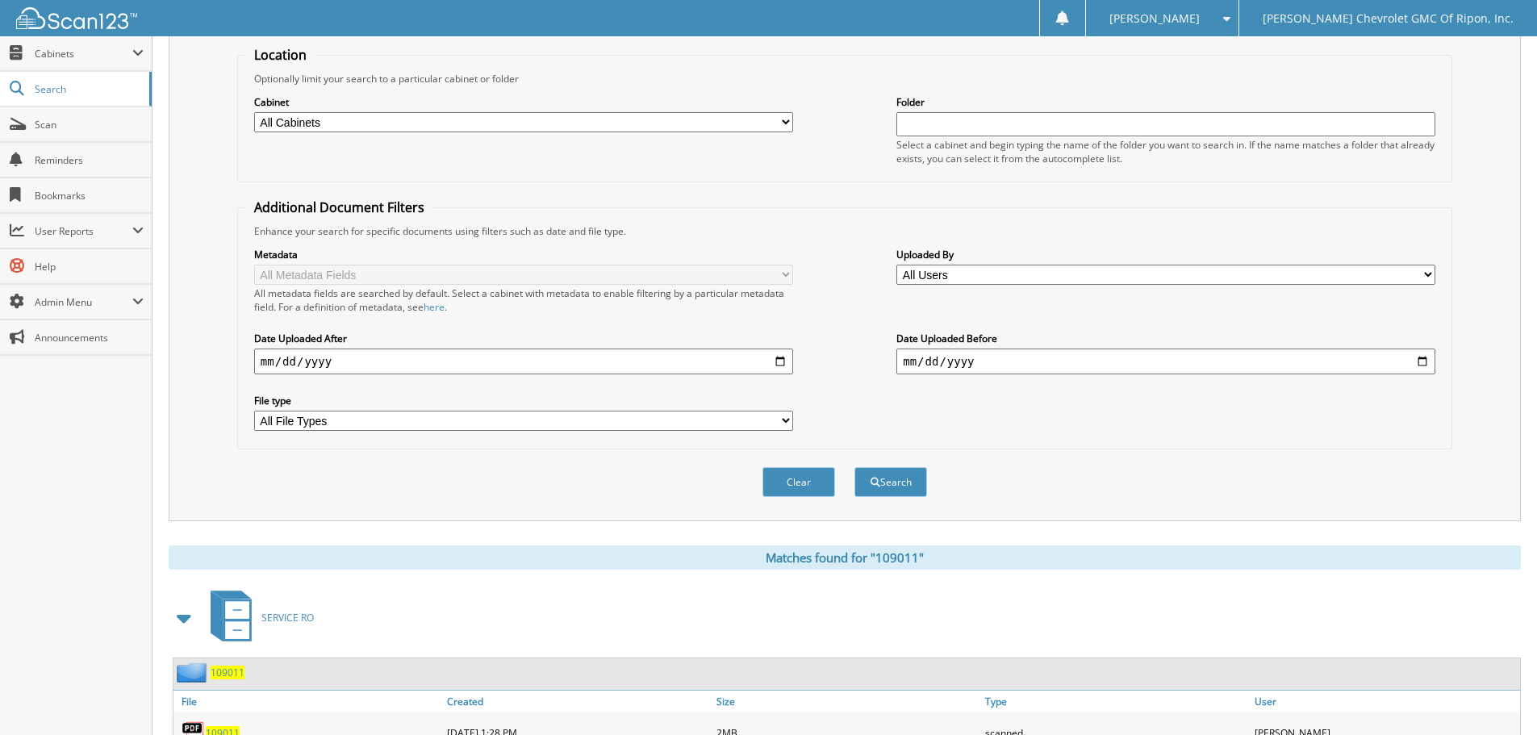
scroll to position [0, 0]
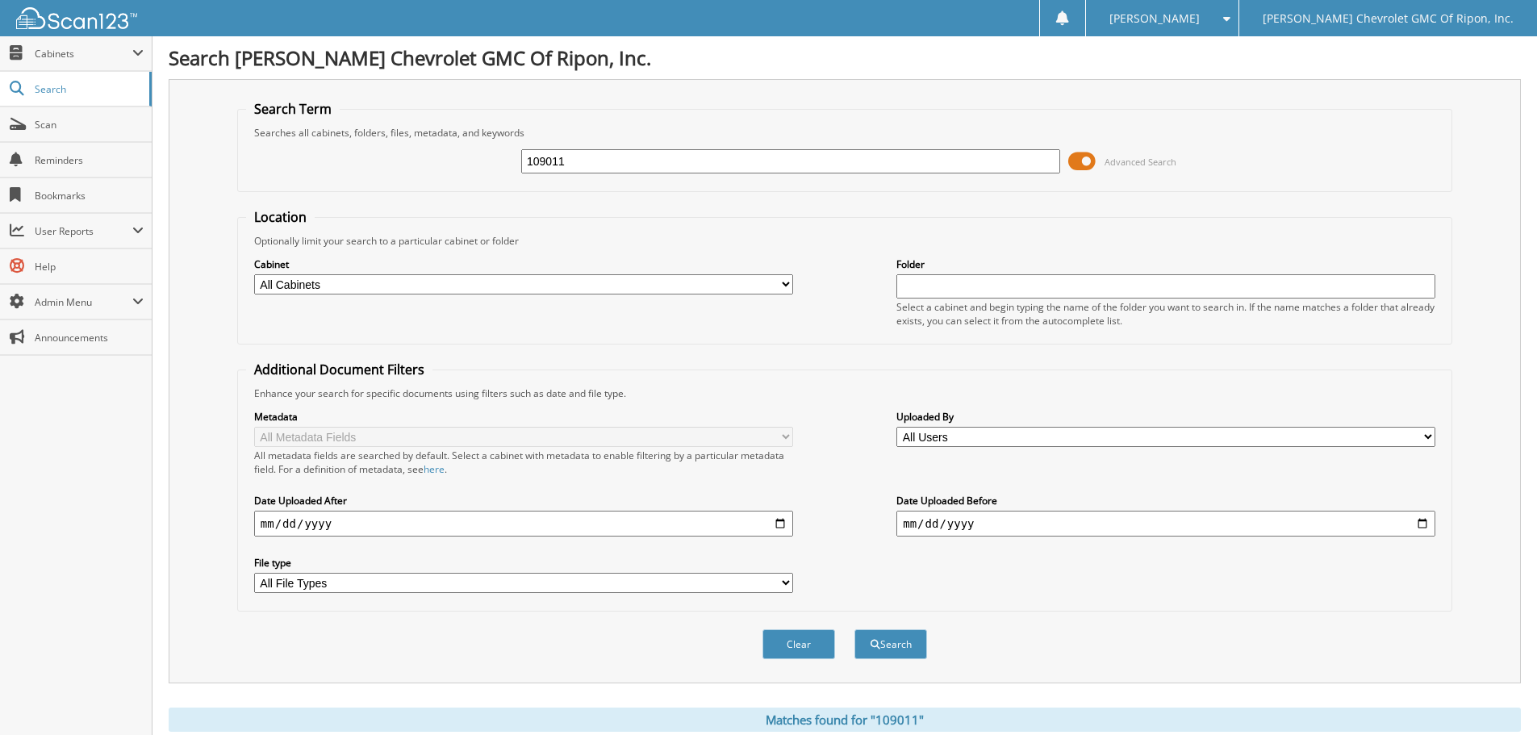
drag, startPoint x: 597, startPoint y: 163, endPoint x: 380, endPoint y: 194, distance: 219.2
click at [382, 195] on form "Search Term Searches all cabinets, folders, files, metadata, and keywords 10901…" at bounding box center [844, 388] width 1215 height 577
type input "109494"
click at [909, 648] on button "Search" at bounding box center [890, 644] width 73 height 30
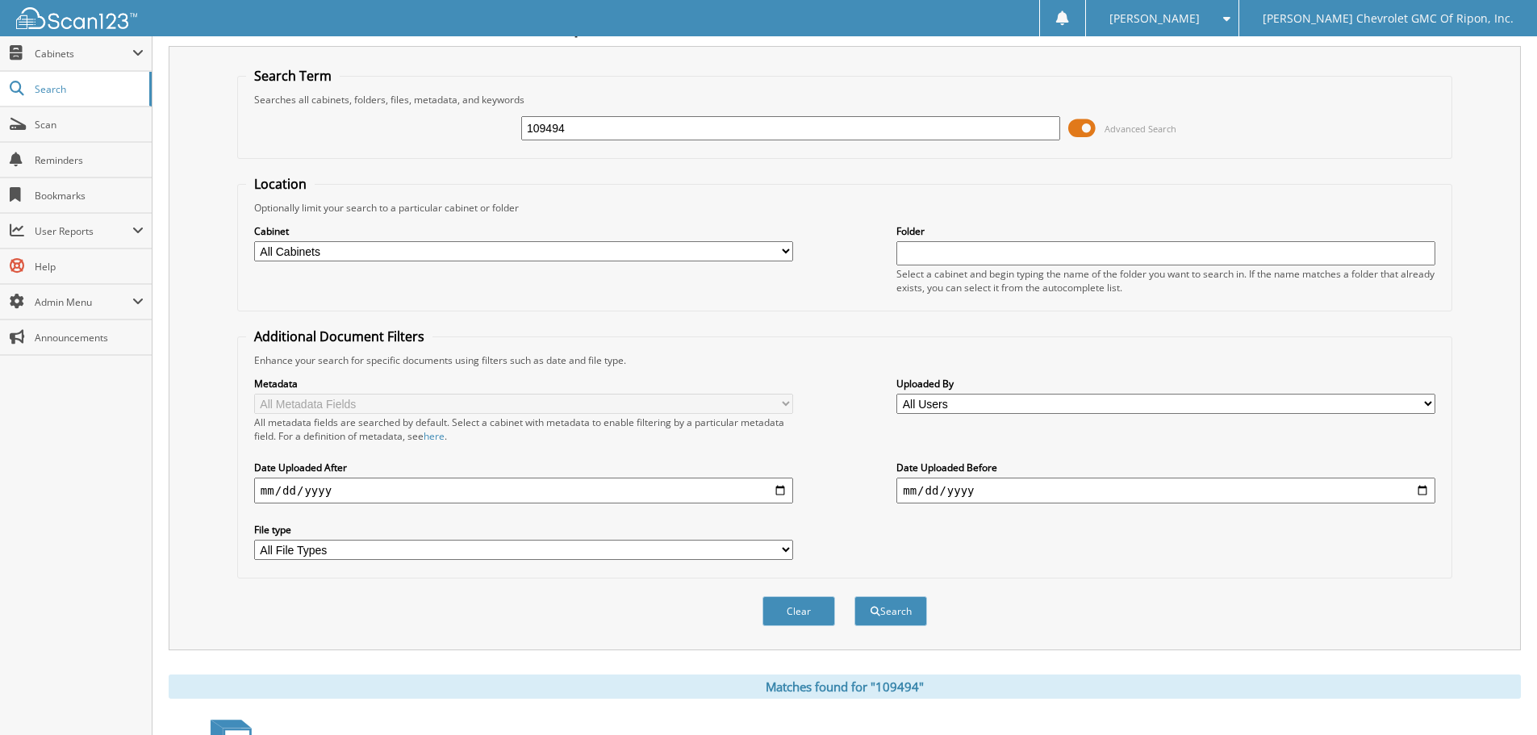
scroll to position [323, 0]
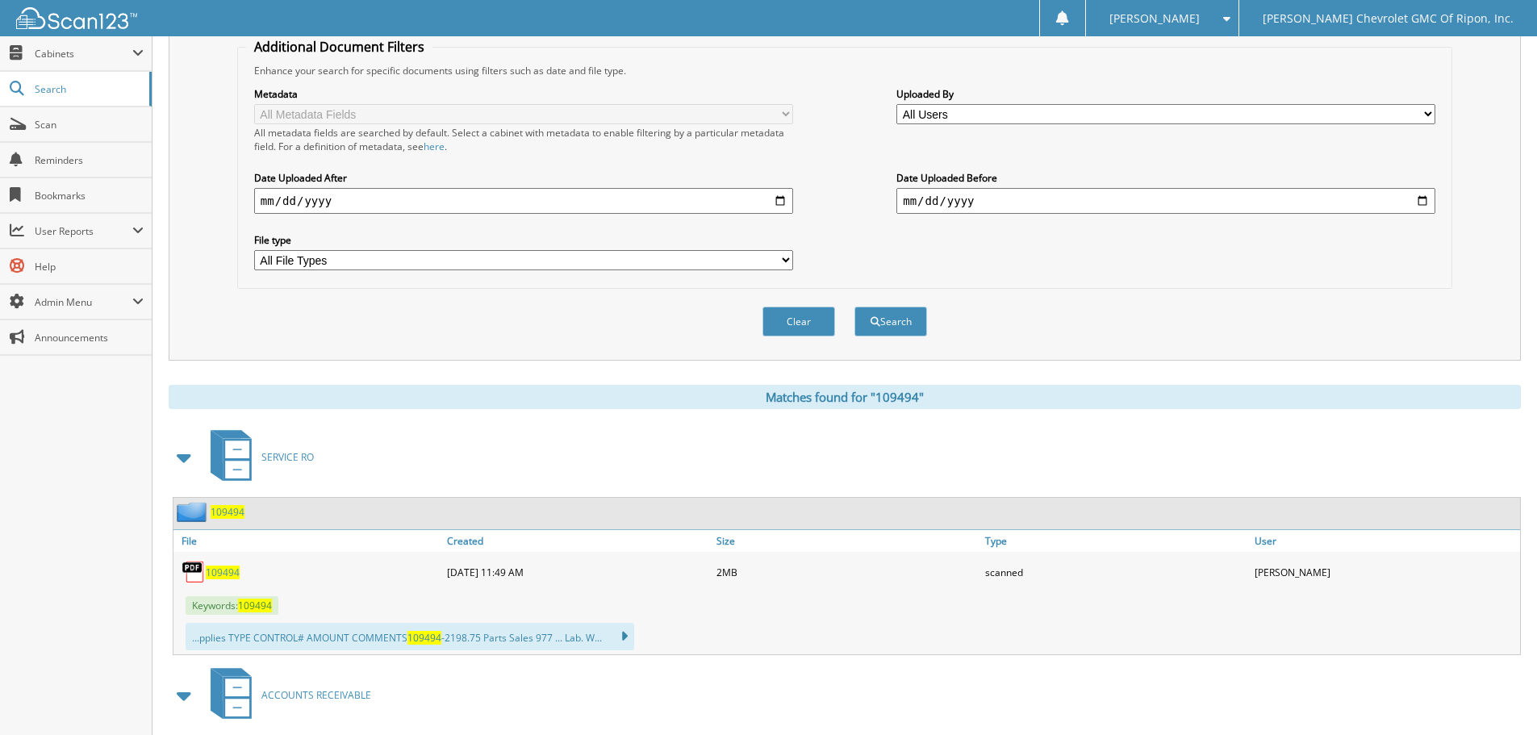
click at [211, 579] on span "109494" at bounding box center [223, 573] width 34 height 14
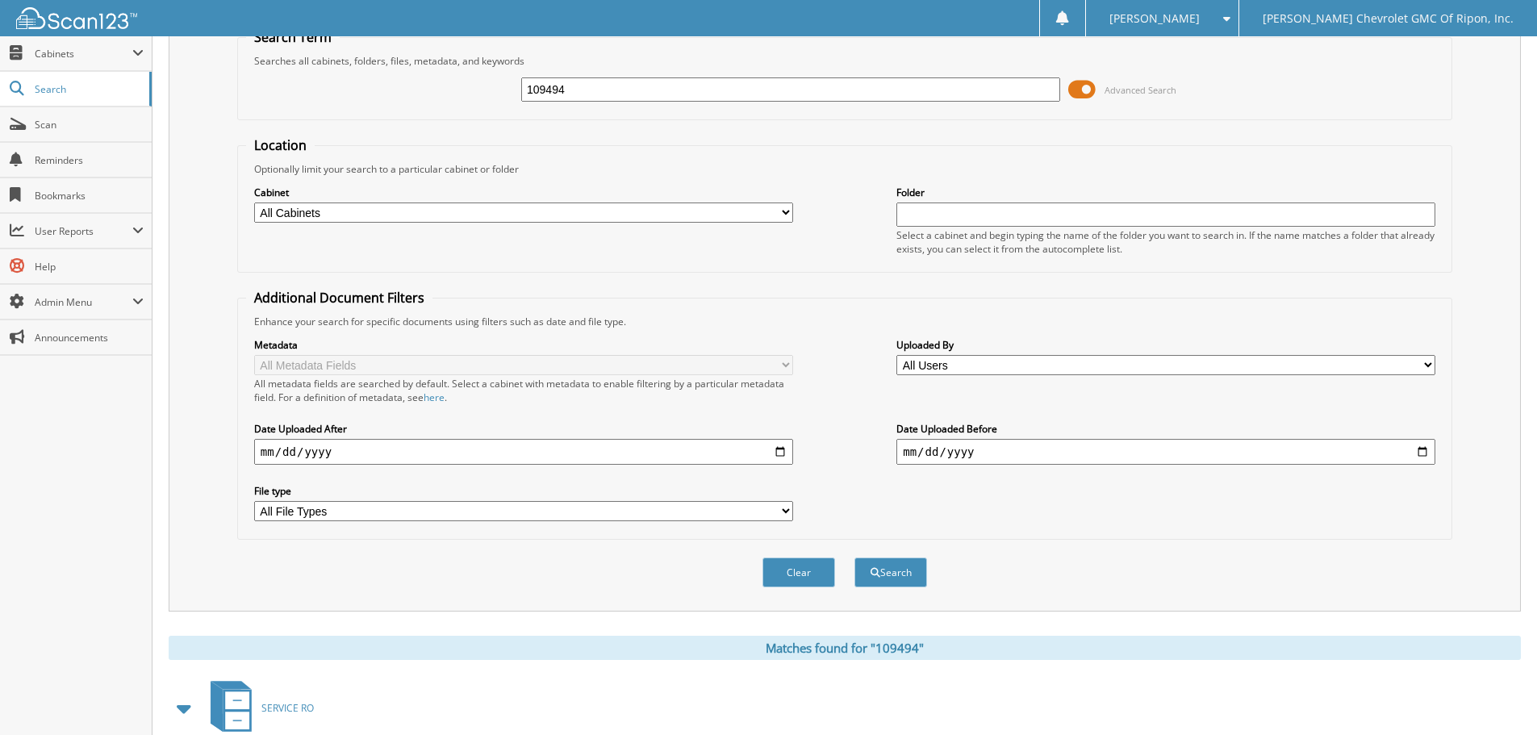
scroll to position [0, 0]
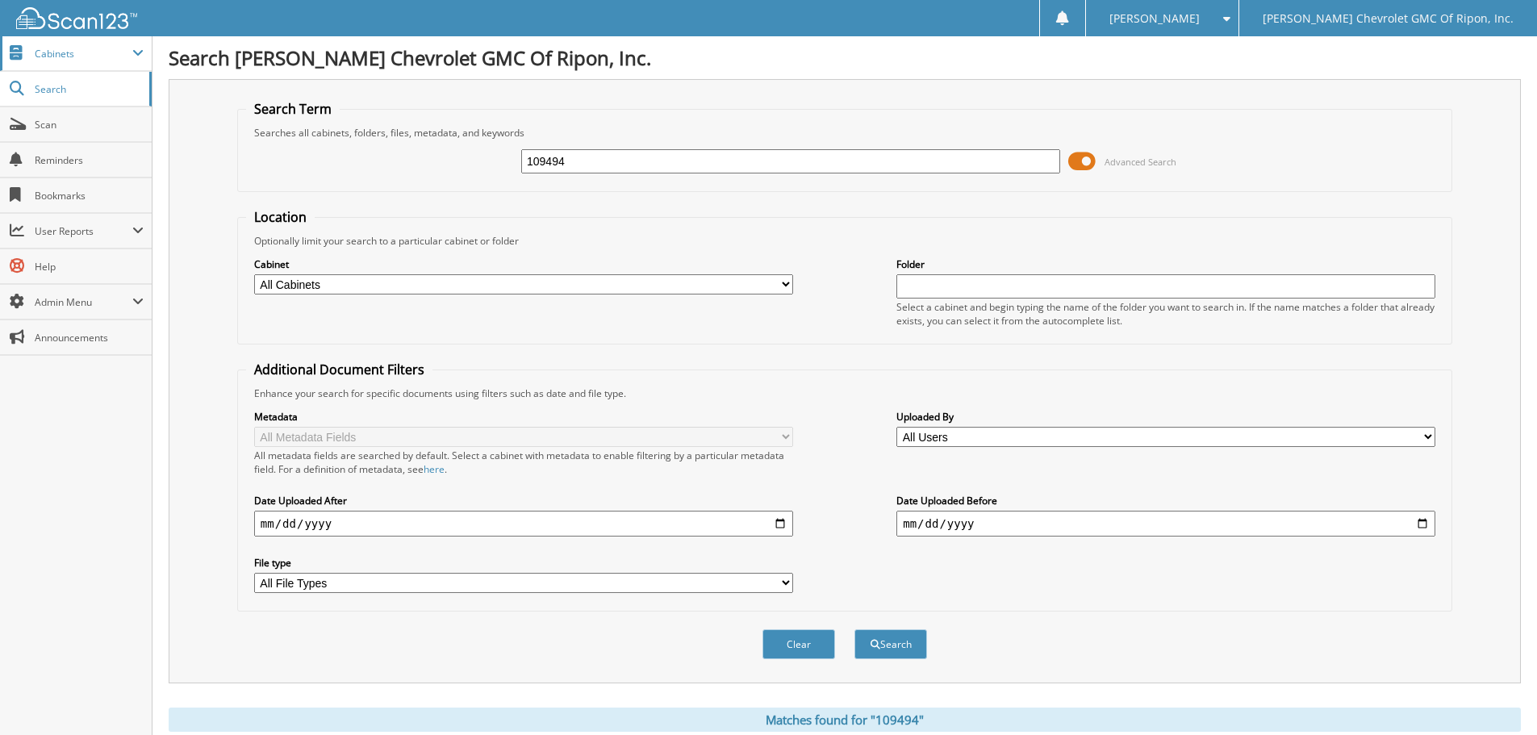
click at [75, 48] on span "Cabinets" at bounding box center [84, 54] width 98 height 14
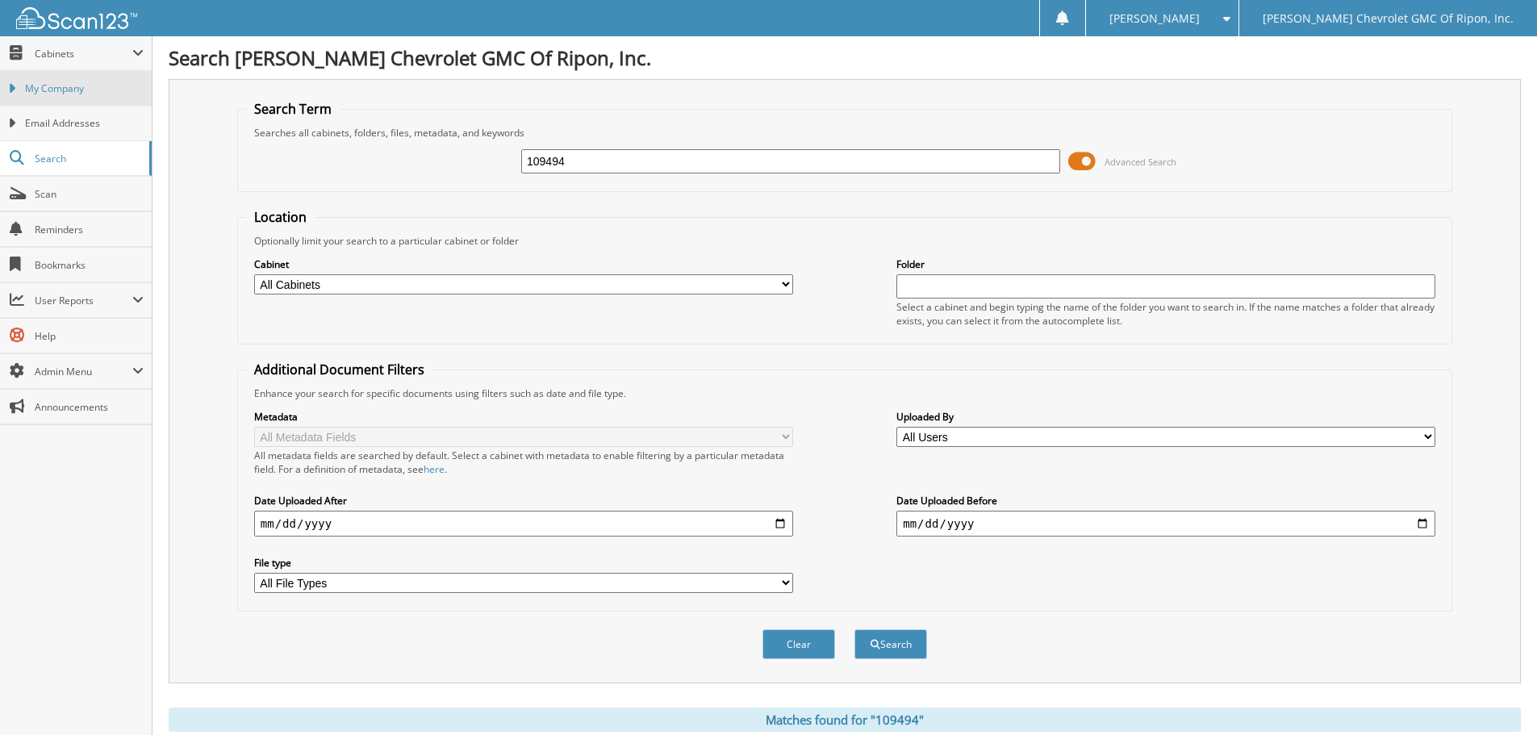
click at [56, 90] on span "My Company" at bounding box center [84, 88] width 119 height 15
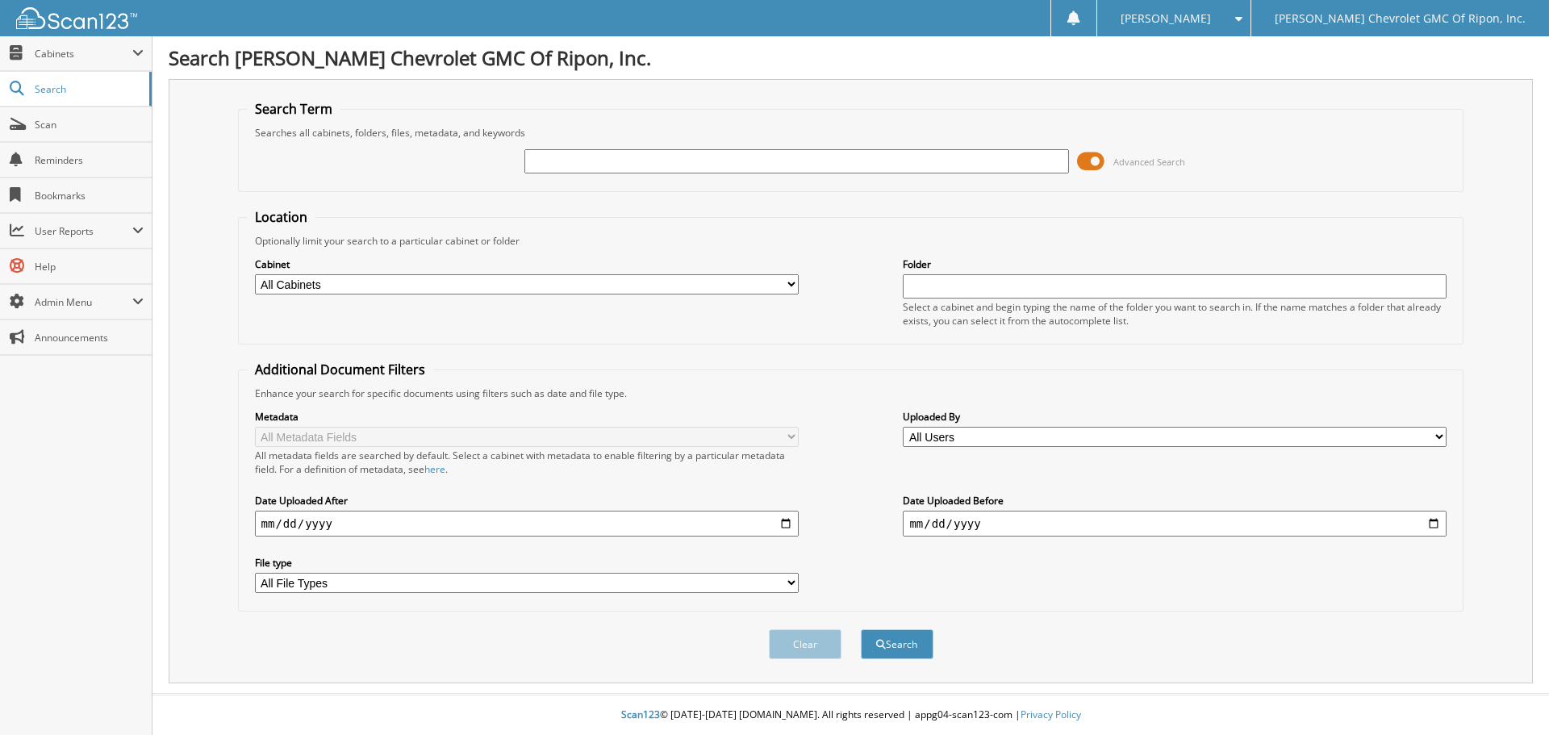
click at [692, 161] on input "text" at bounding box center [796, 161] width 544 height 24
type input "109494"
click at [895, 642] on button "Search" at bounding box center [897, 644] width 73 height 30
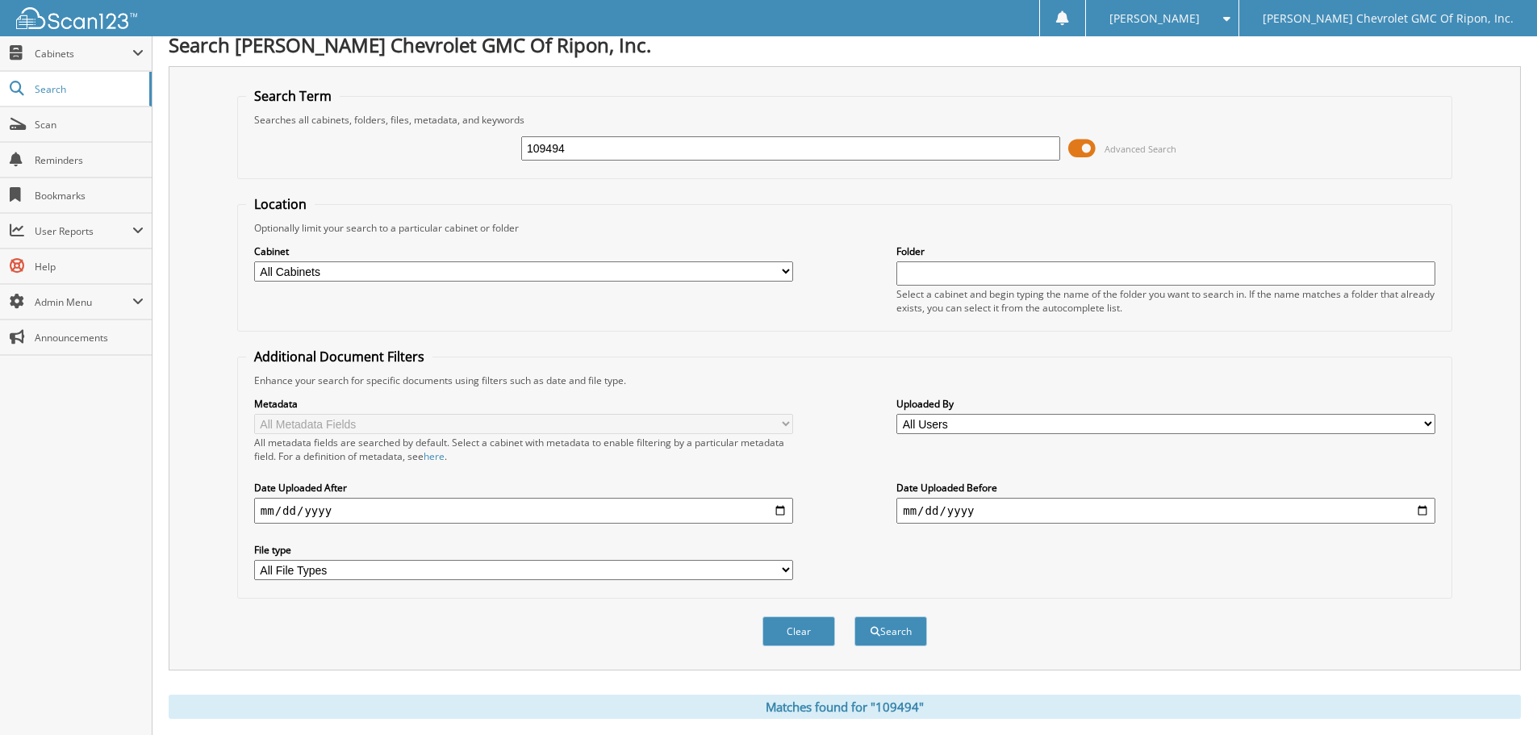
scroll to position [403, 0]
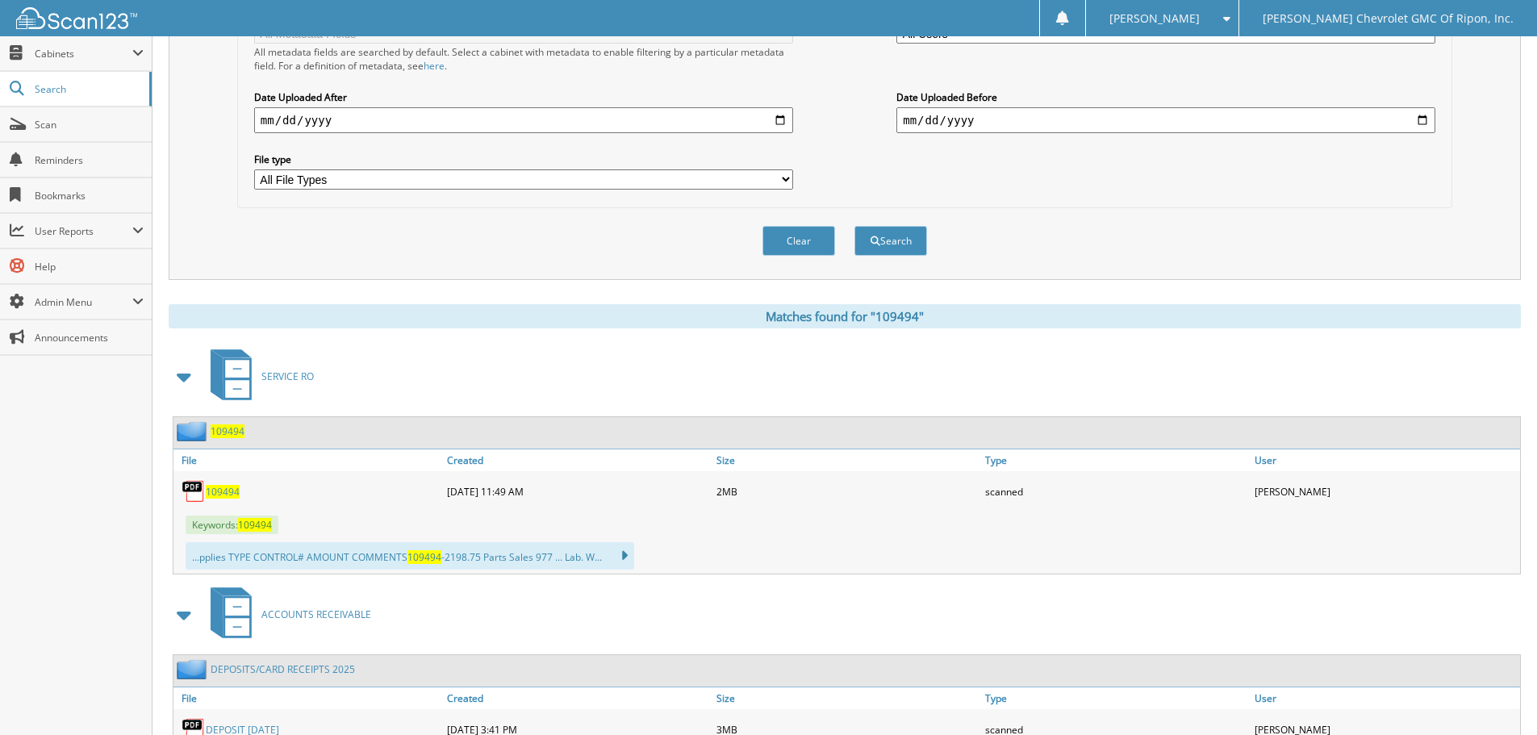
click at [232, 498] on span "109494" at bounding box center [223, 492] width 34 height 14
click at [74, 60] on span "Cabinets" at bounding box center [84, 54] width 98 height 14
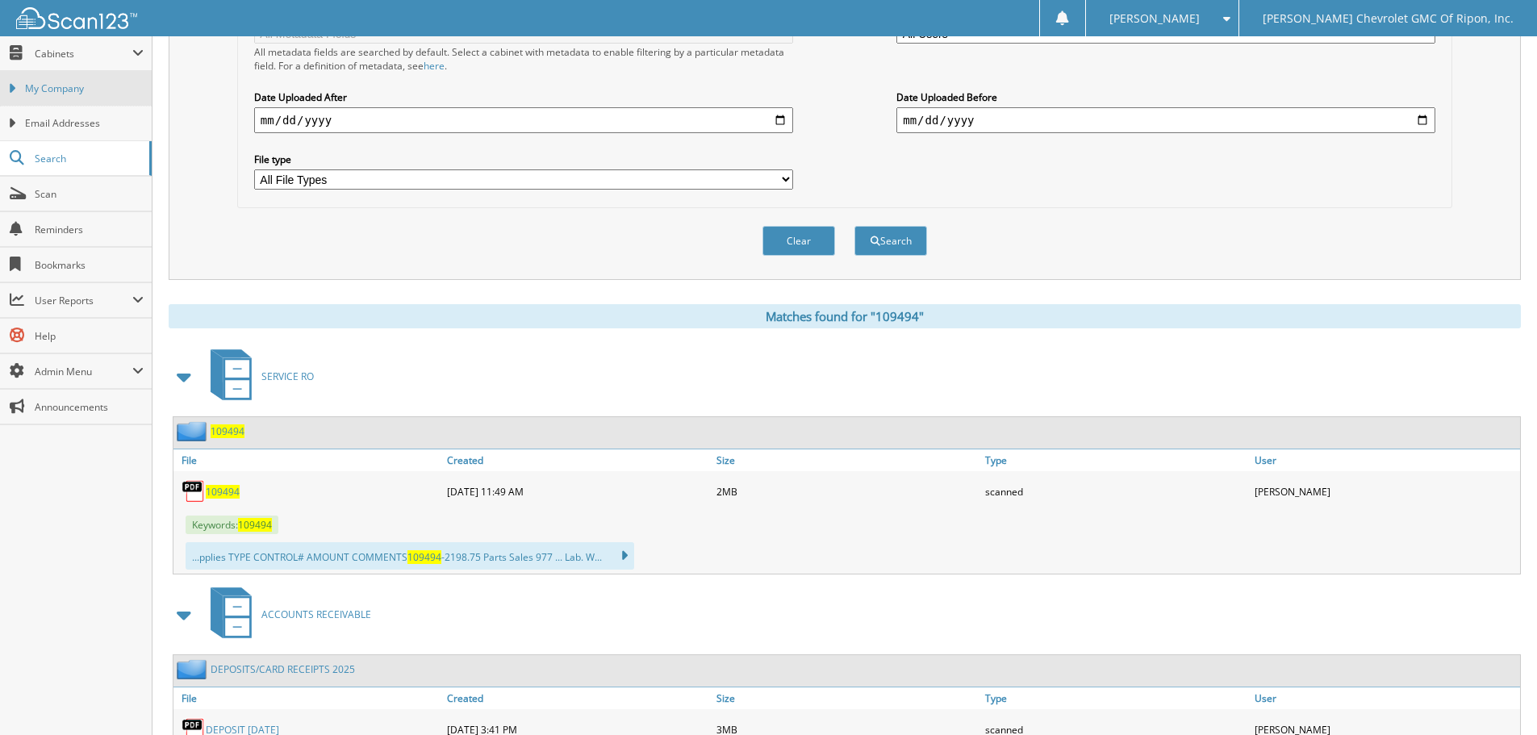
click at [60, 90] on span "My Company" at bounding box center [84, 88] width 119 height 15
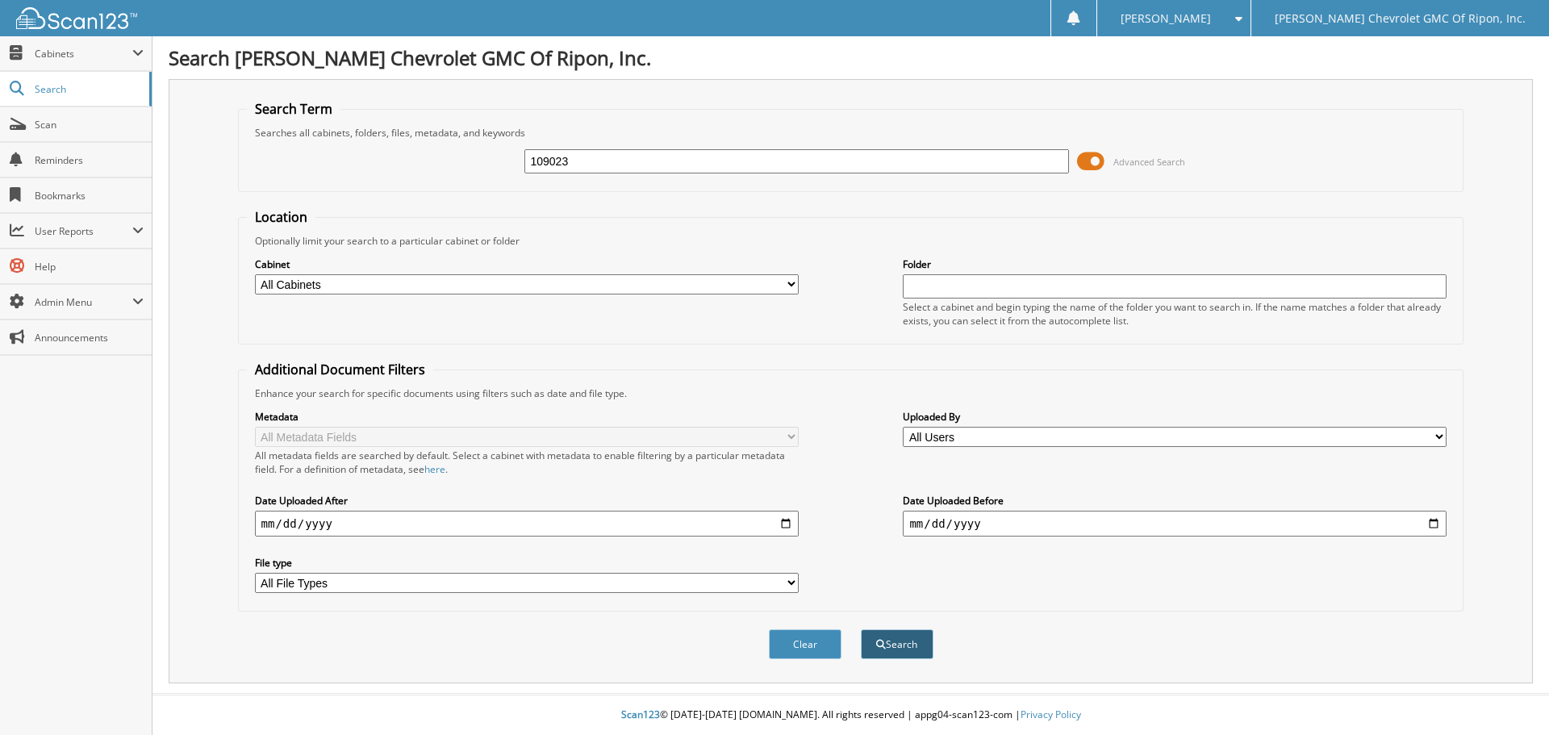
type input "109023"
click at [892, 648] on button "Search" at bounding box center [897, 644] width 73 height 30
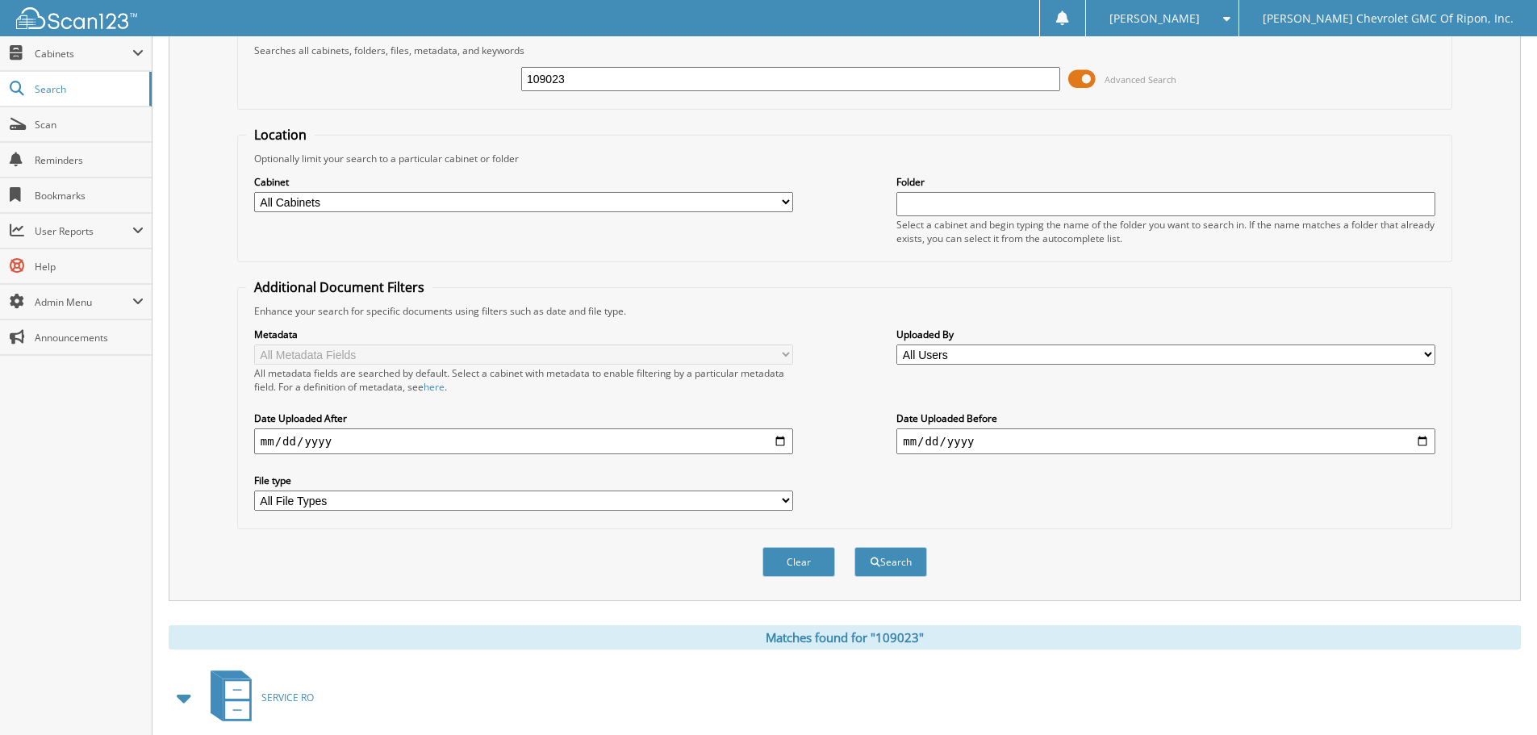
scroll to position [403, 0]
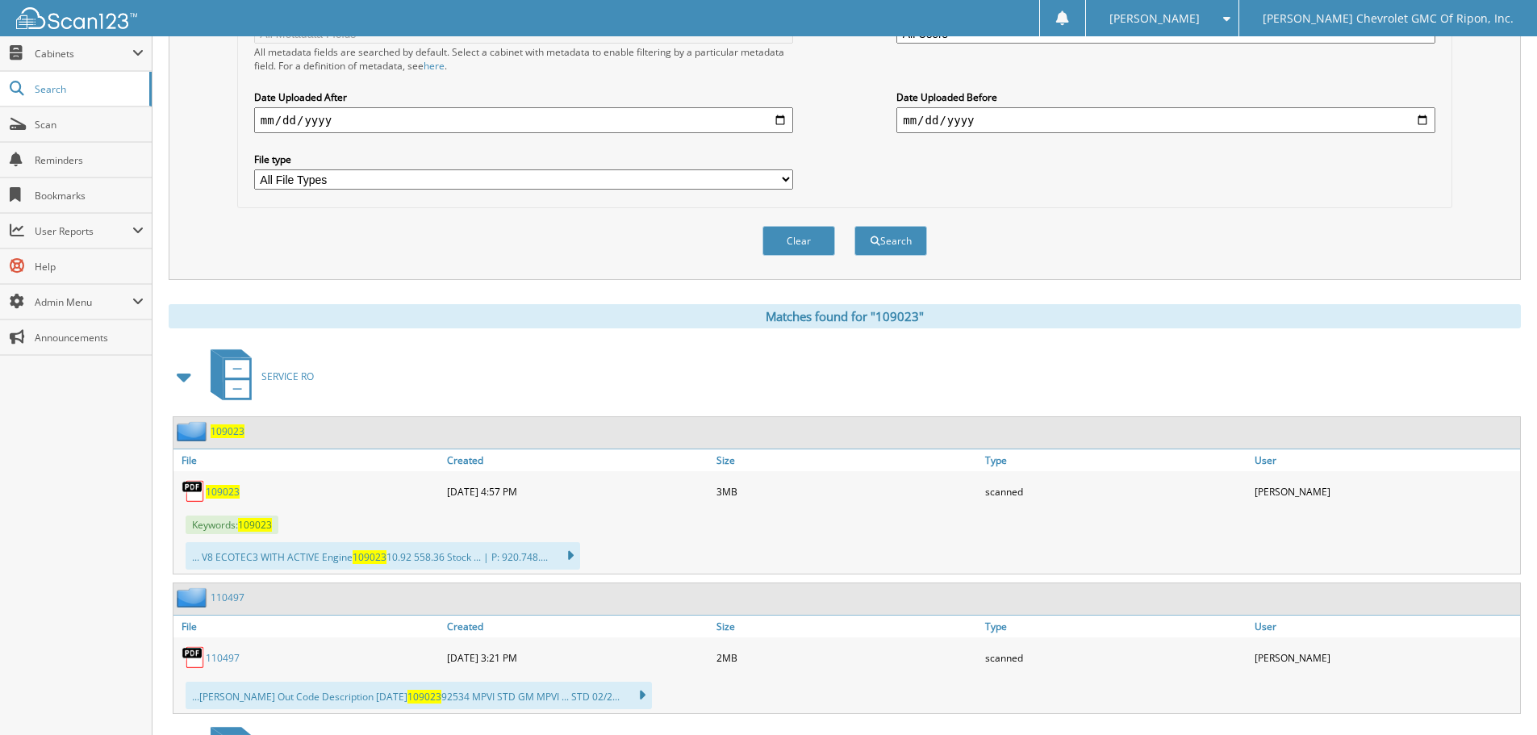
click at [231, 495] on span "109023" at bounding box center [223, 492] width 34 height 14
click at [76, 61] on span "Cabinets" at bounding box center [76, 53] width 152 height 35
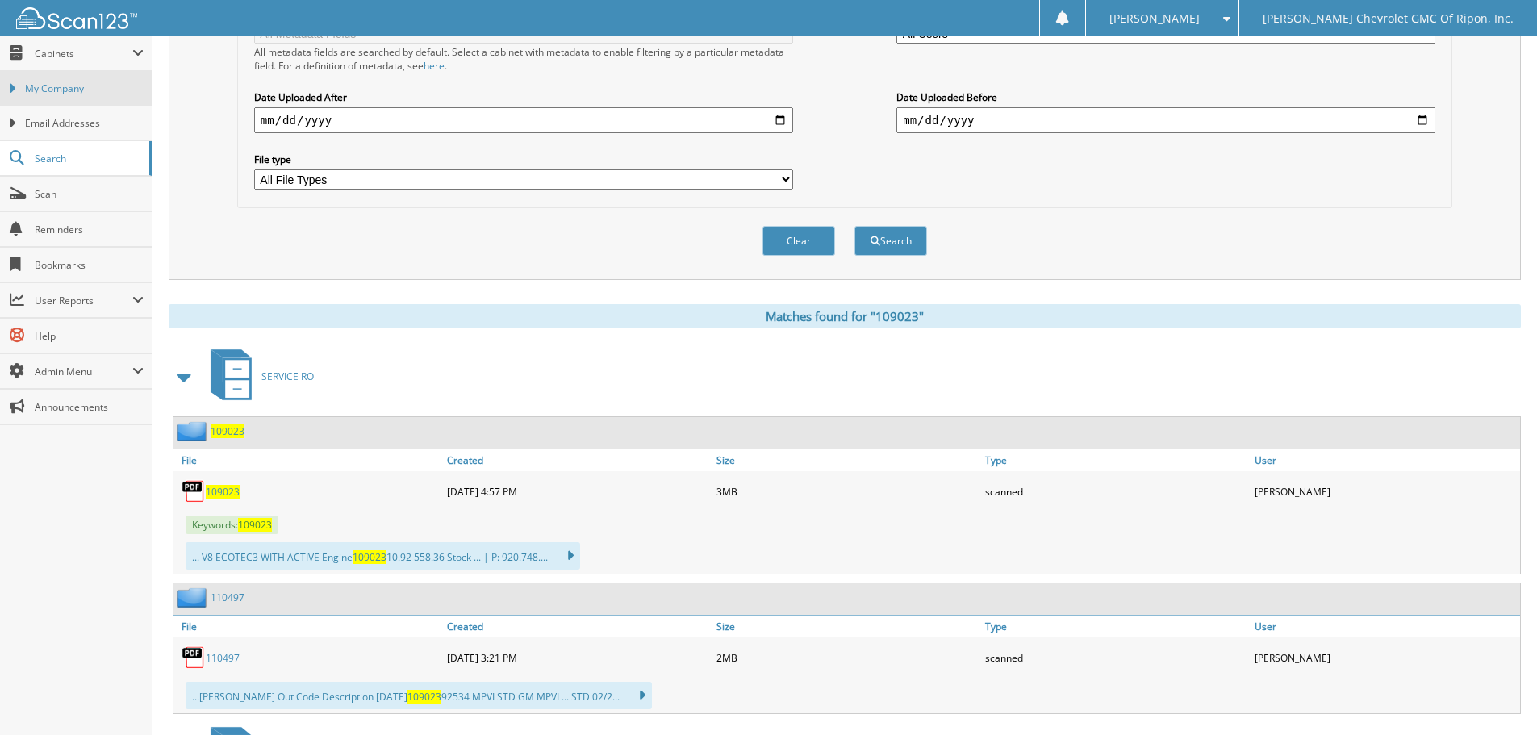
click at [65, 91] on span "My Company" at bounding box center [84, 88] width 119 height 15
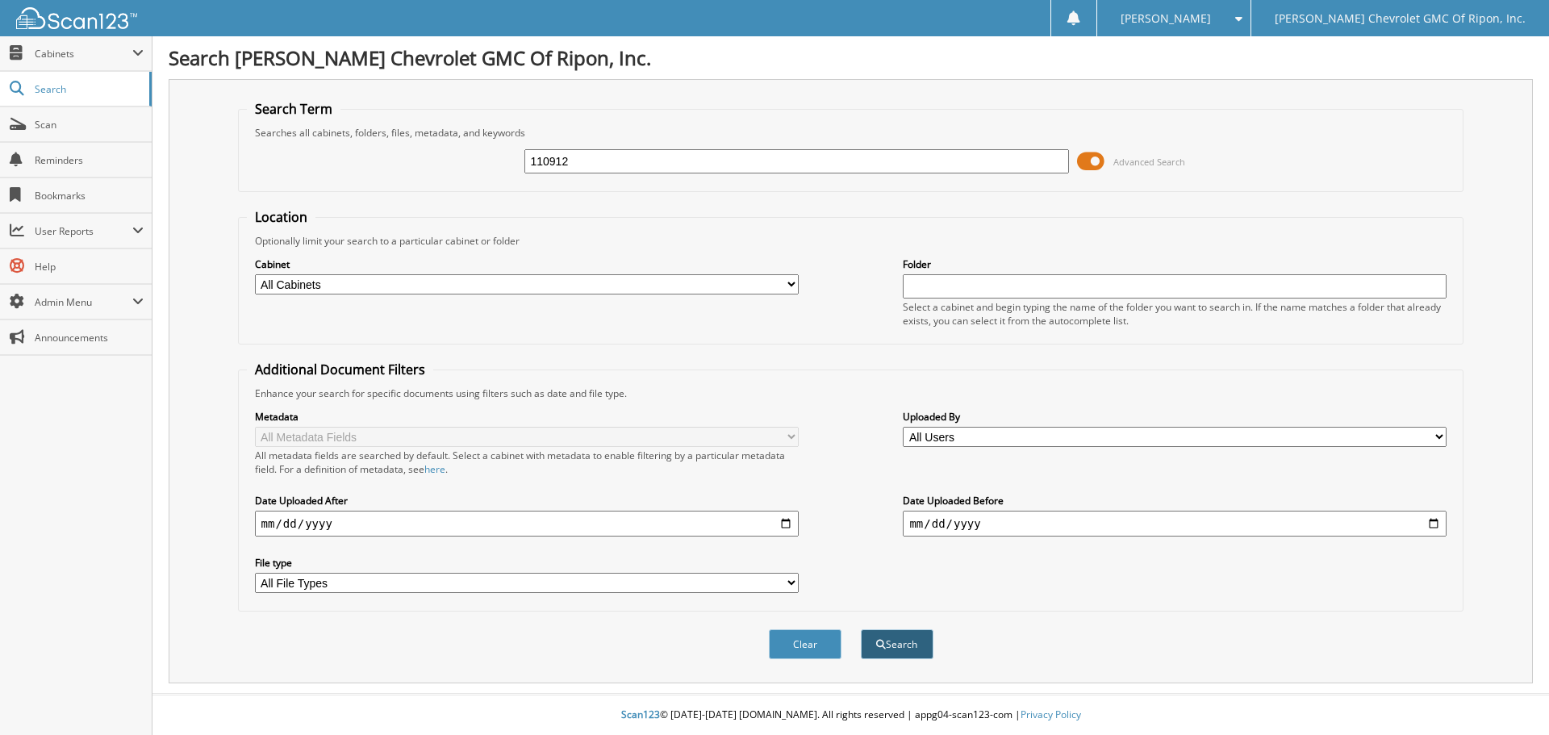
type input "110912"
click at [911, 650] on button "Search" at bounding box center [897, 644] width 73 height 30
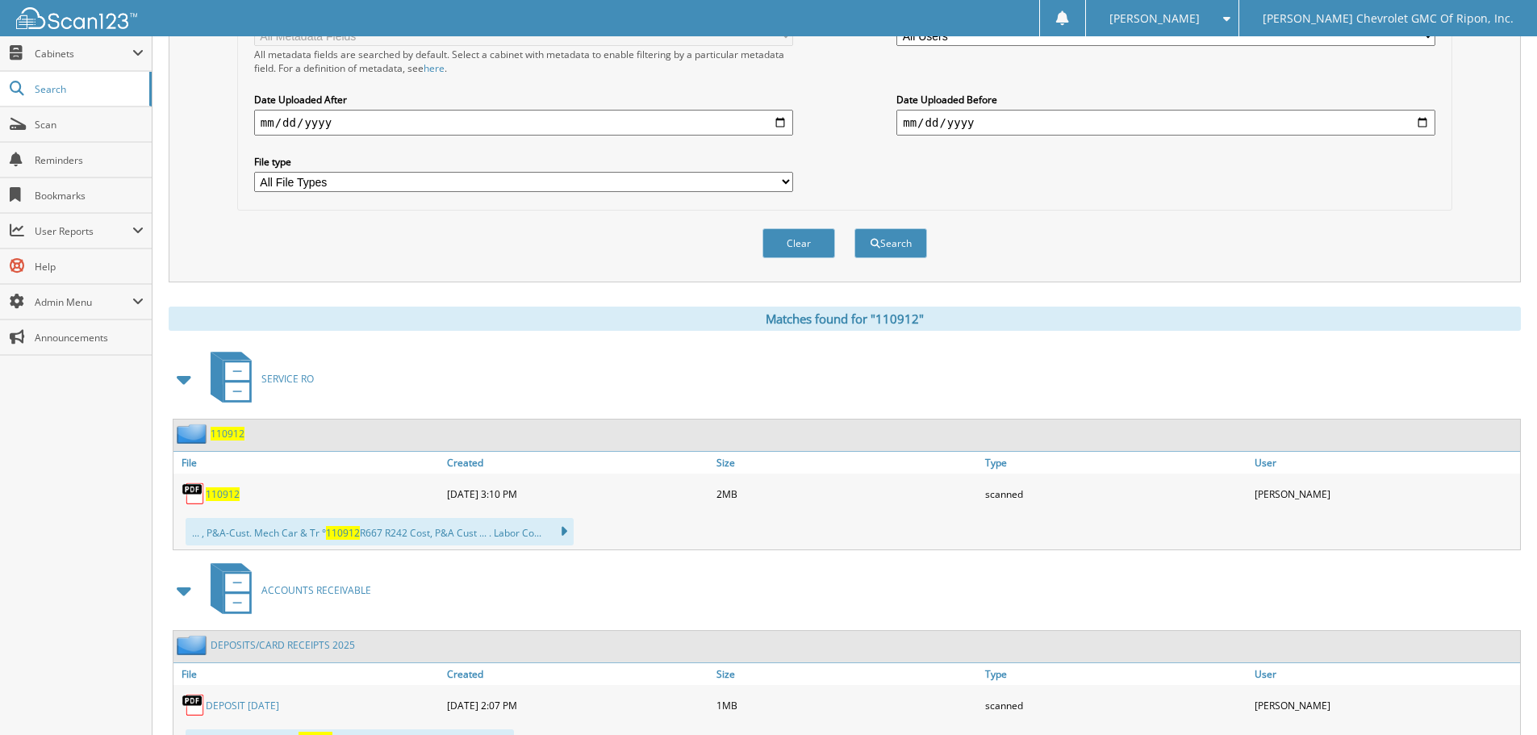
scroll to position [403, 0]
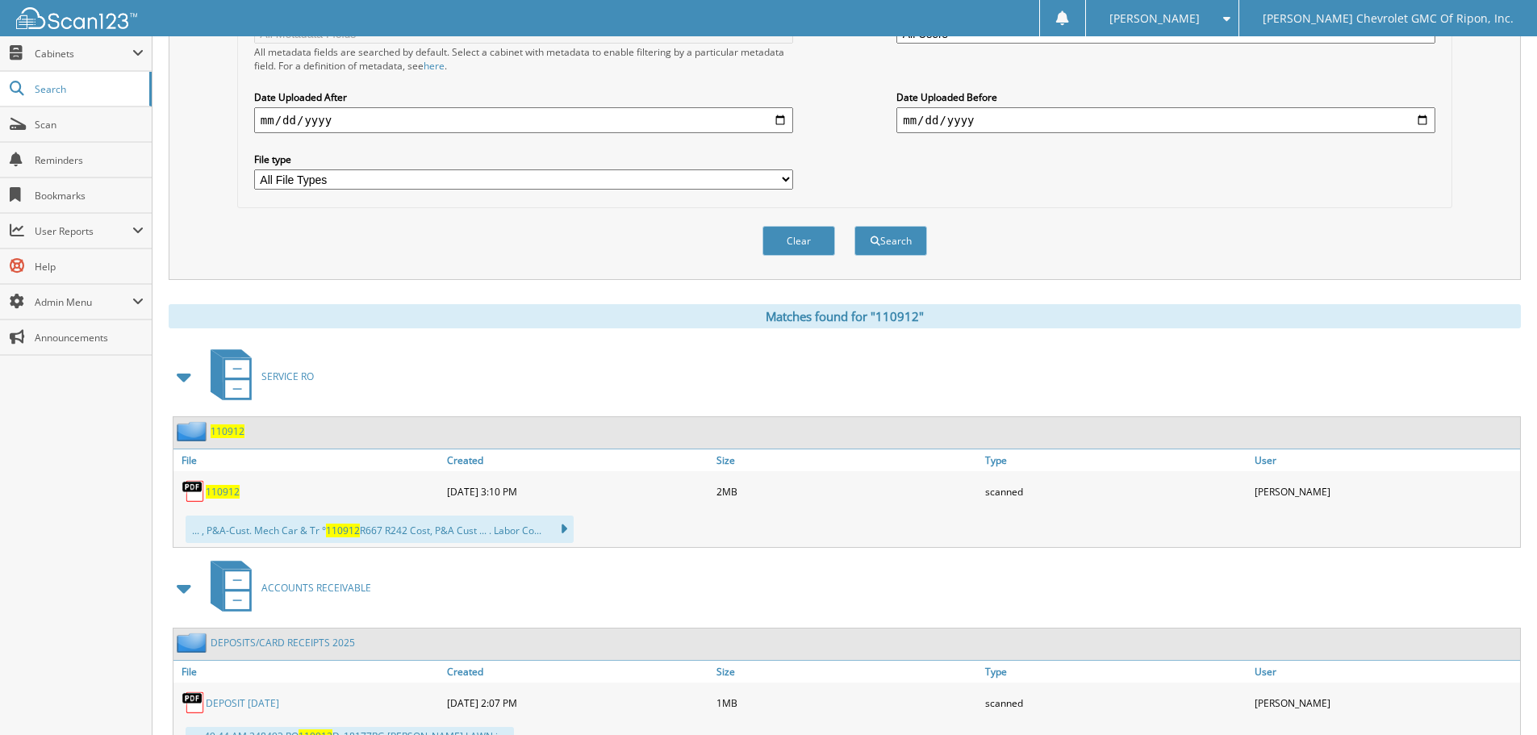
click at [222, 432] on span "110912" at bounding box center [228, 431] width 34 height 14
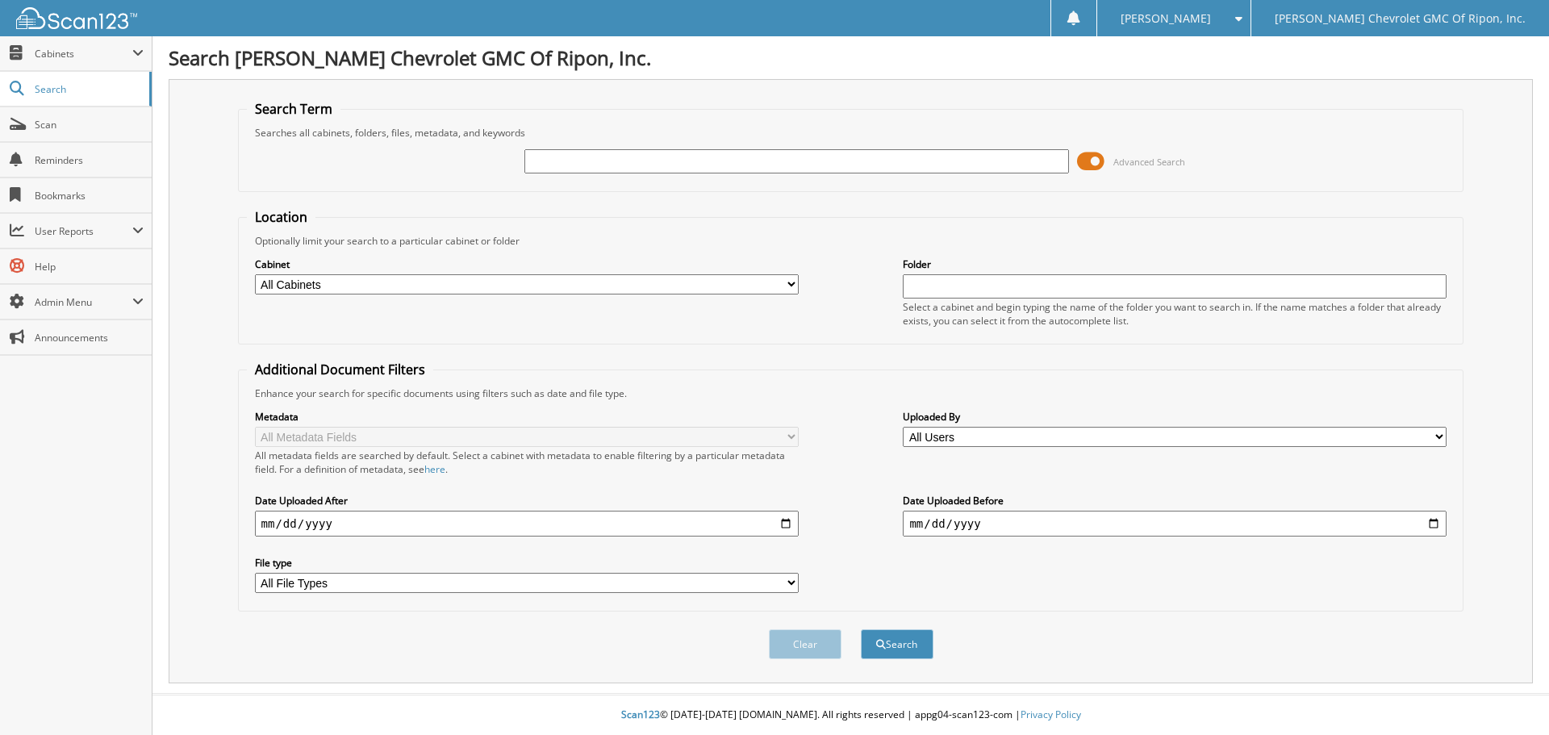
click at [579, 158] on input "text" at bounding box center [796, 161] width 544 height 24
type input "111531"
click at [909, 646] on button "Search" at bounding box center [897, 644] width 73 height 30
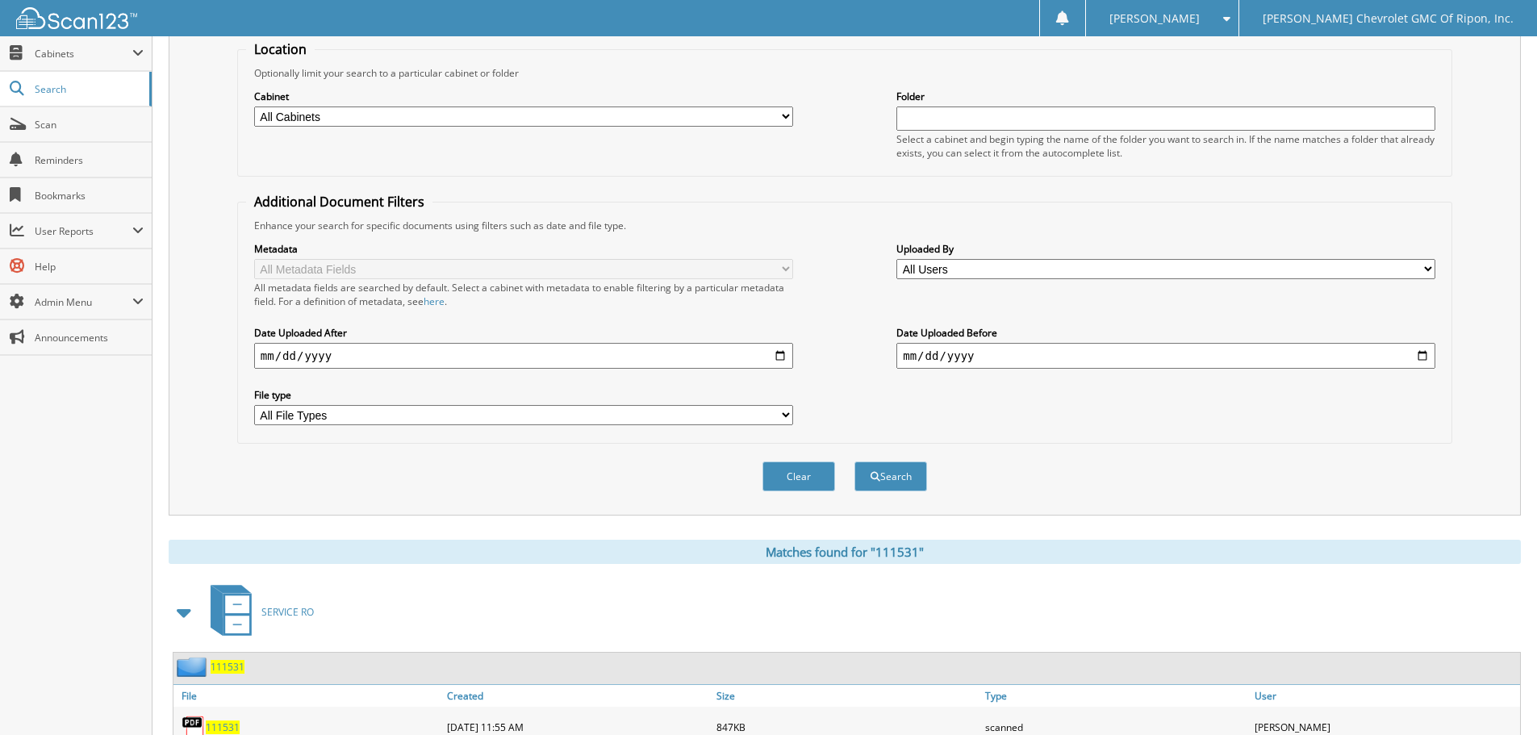
scroll to position [403, 0]
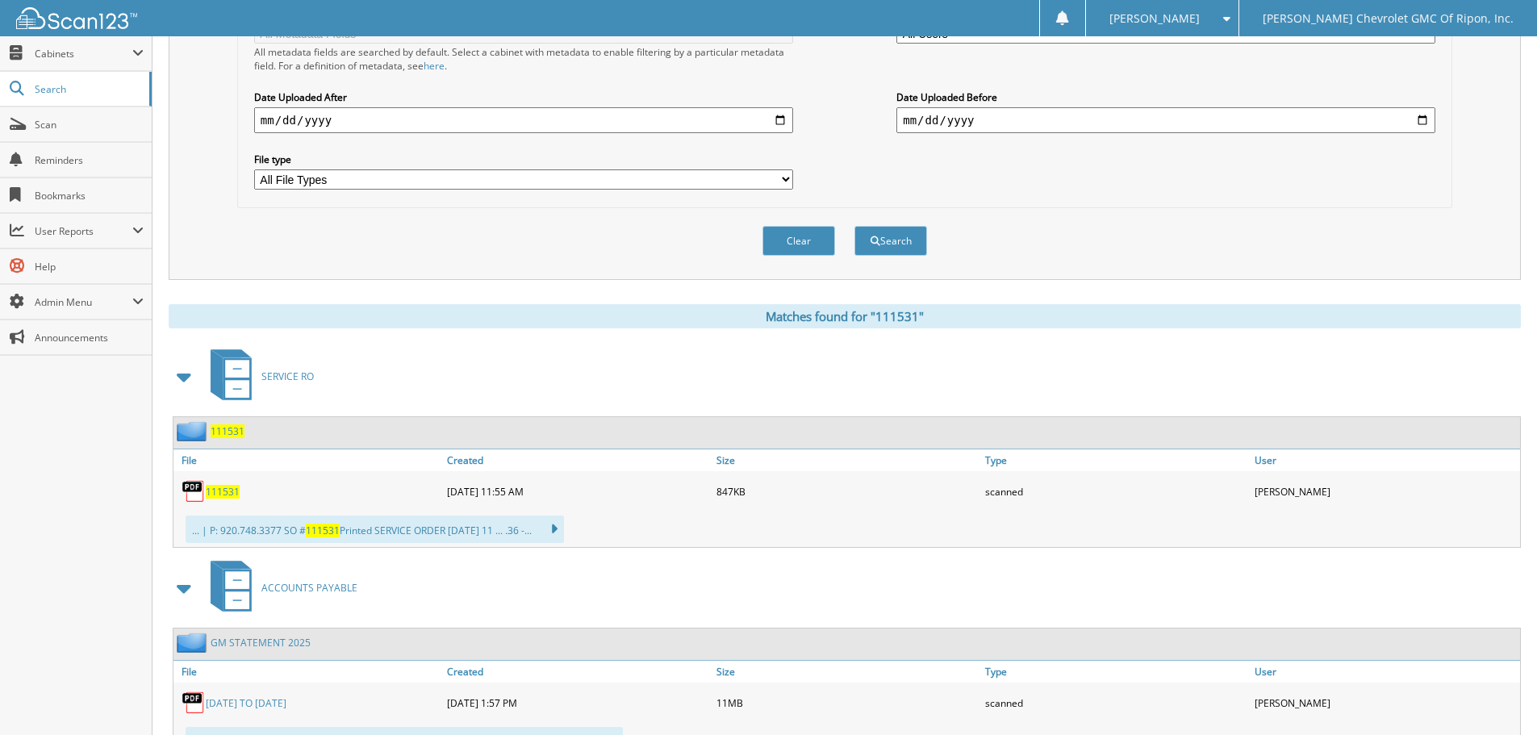
click at [219, 495] on span "111531" at bounding box center [223, 492] width 34 height 14
